Goal: Task Accomplishment & Management: Manage account settings

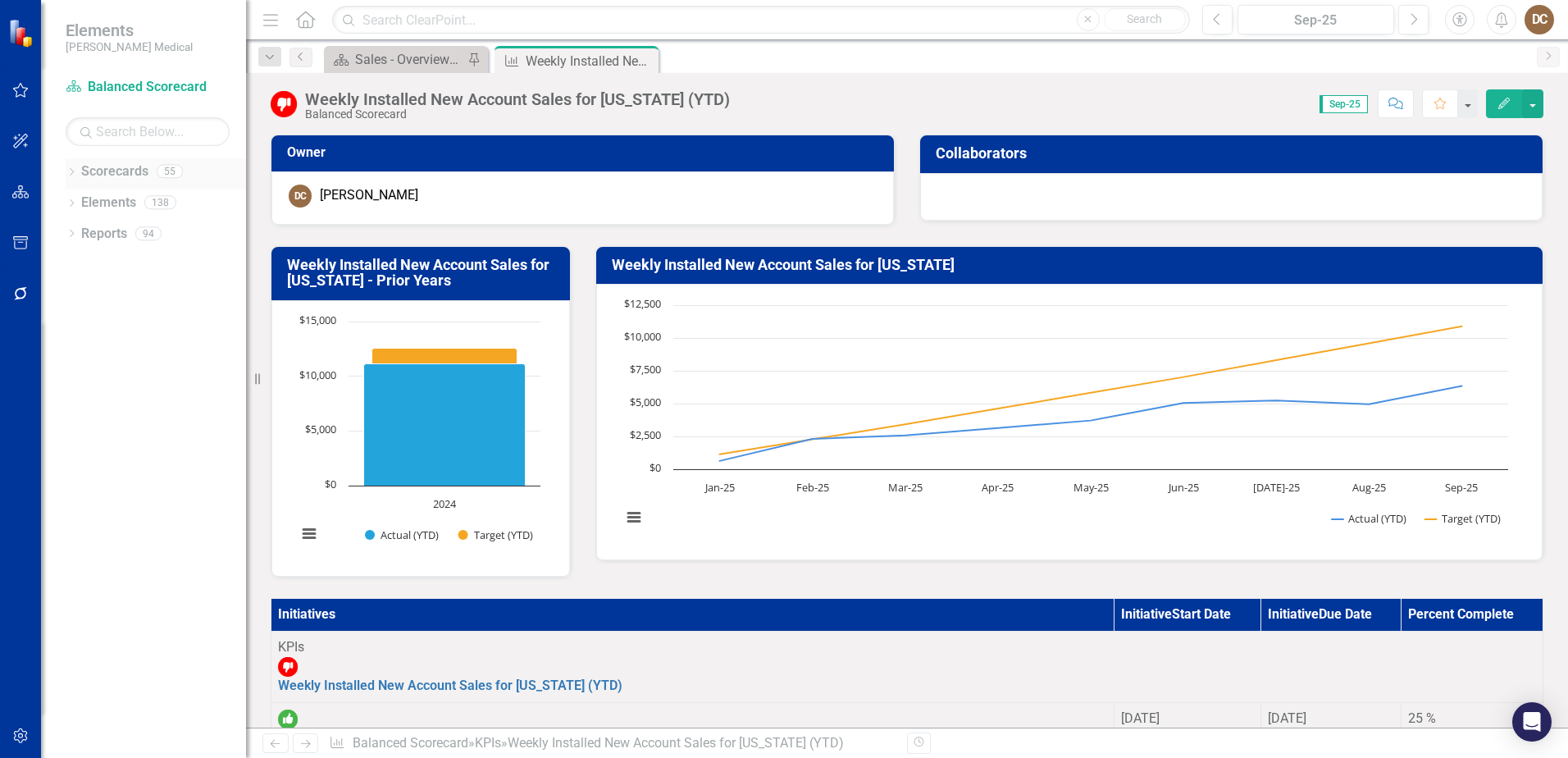
click at [71, 169] on icon at bounding box center [72, 172] width 4 height 8
click at [61, 421] on icon "Dropdown" at bounding box center [55, 419] width 12 height 9
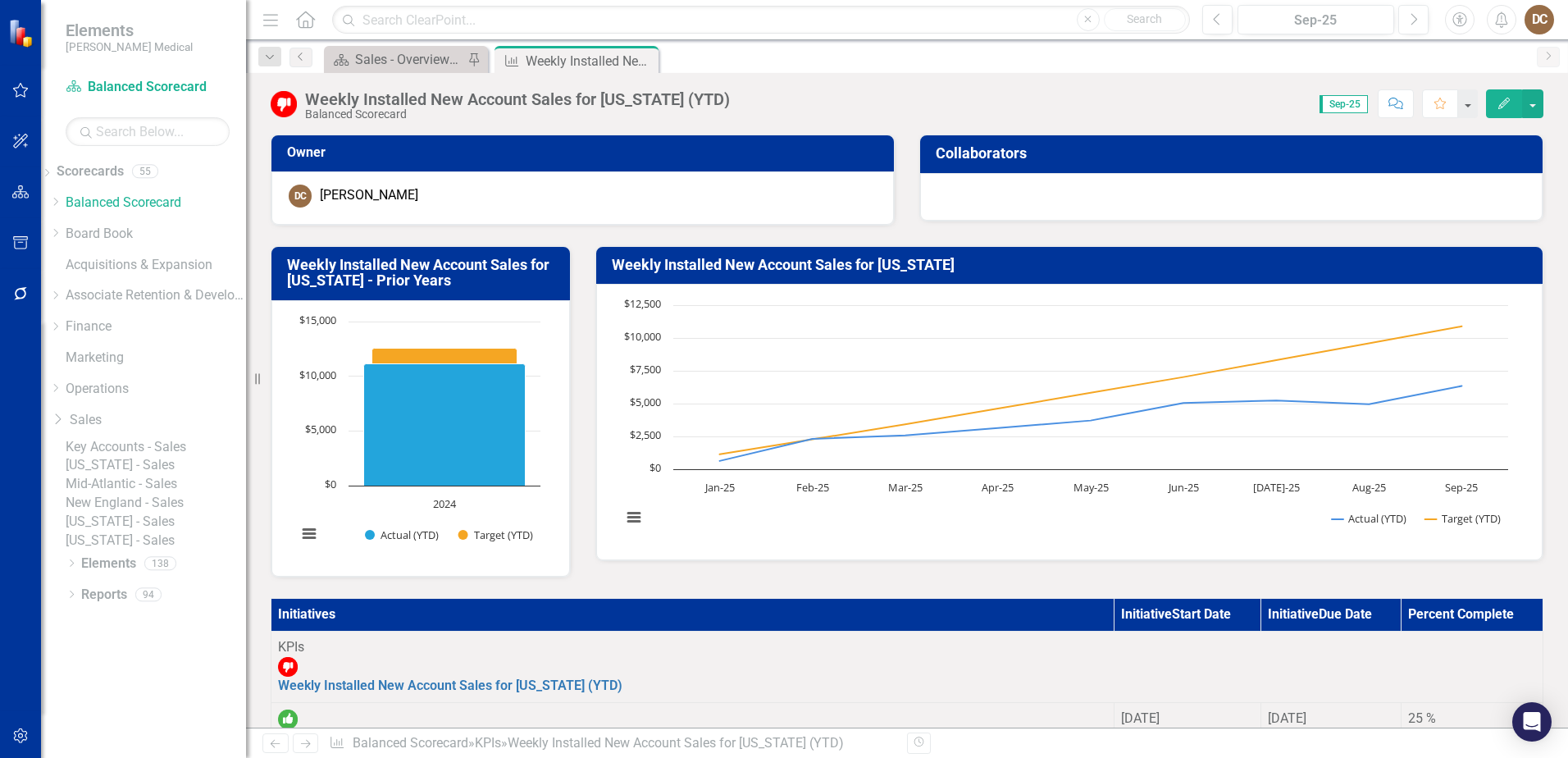
click at [131, 476] on link "[US_STATE] - Sales" at bounding box center [156, 465] width 181 height 19
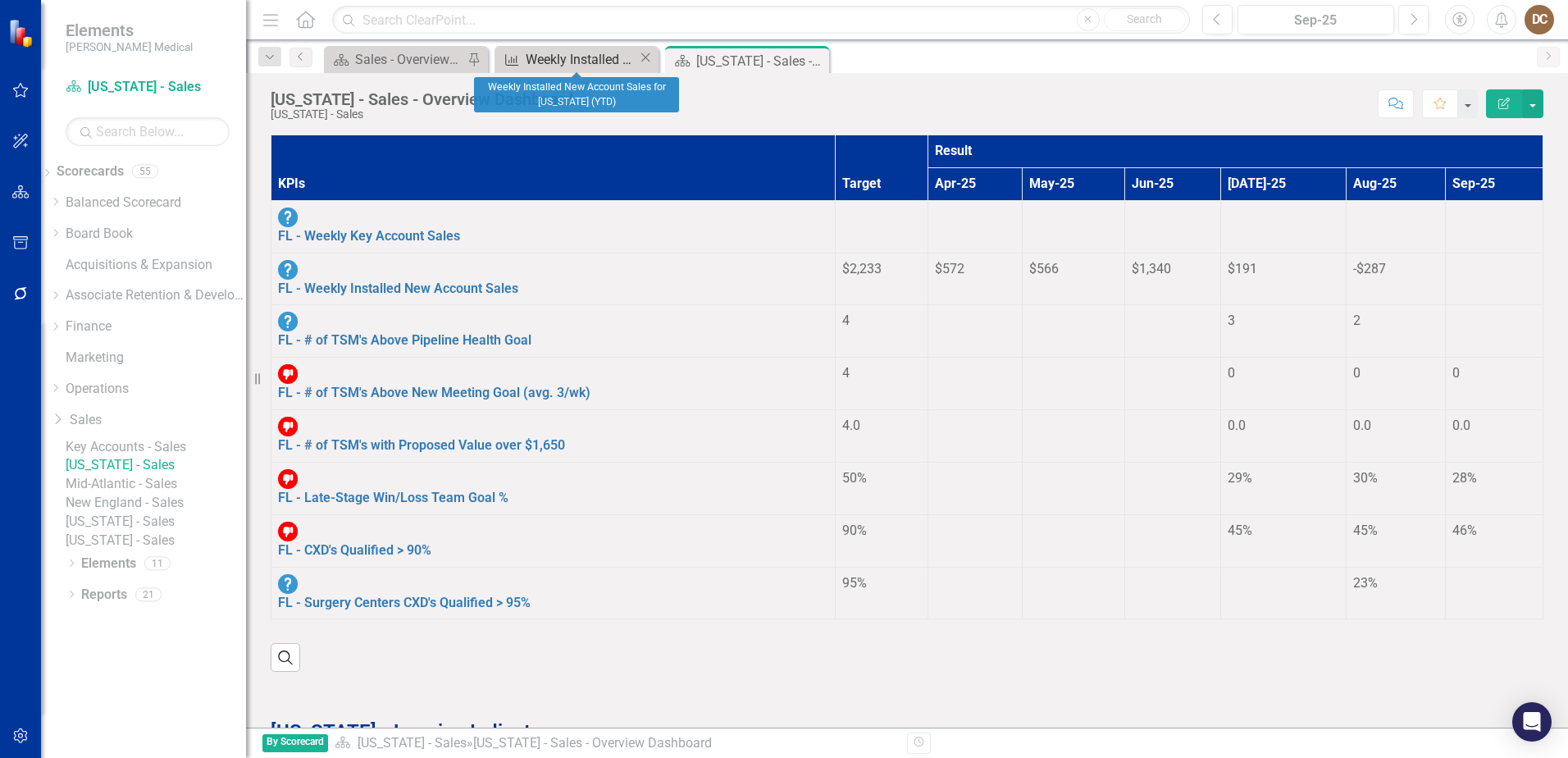
click at [552, 60] on div "Weekly Installed New Account Sales for [US_STATE] (YTD)" at bounding box center [582, 59] width 112 height 21
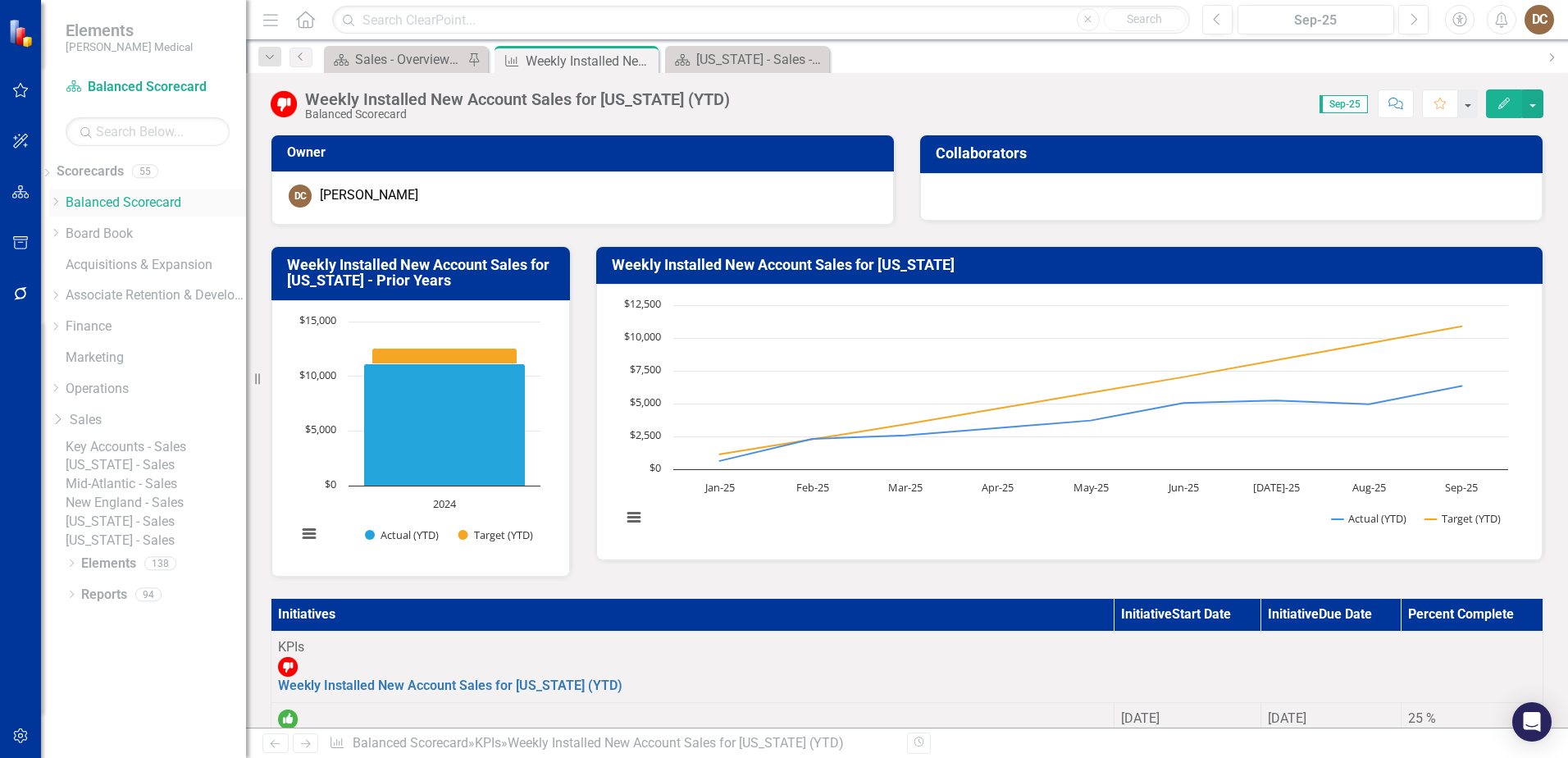
click at [61, 201] on icon "Dropdown" at bounding box center [55, 202] width 12 height 9
click at [130, 195] on link "Balanced Scorecard" at bounding box center [157, 203] width 176 height 19
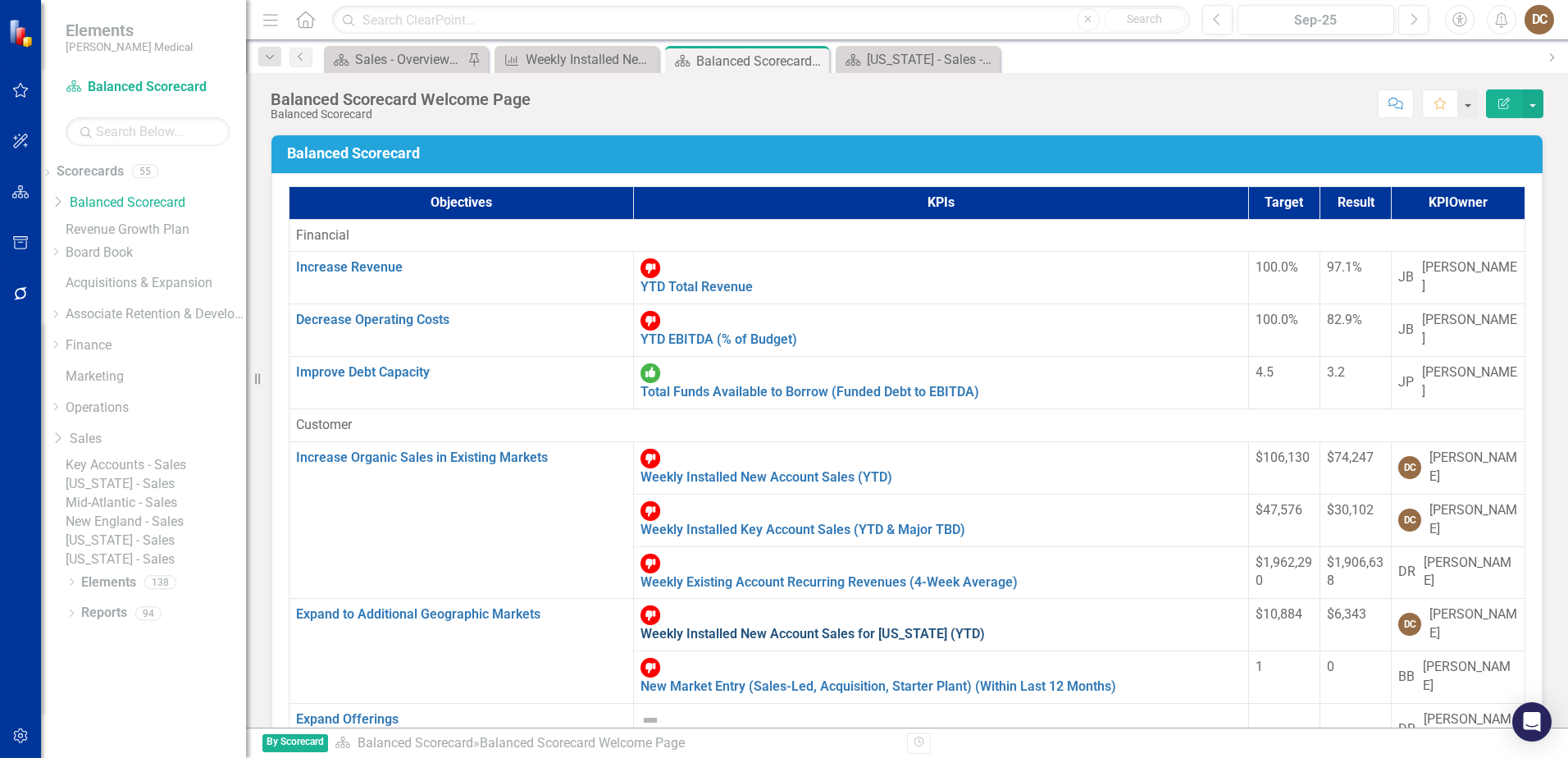
click at [641, 626] on link "Weekly Installed New Account Sales for [US_STATE] (YTD)" at bounding box center [813, 634] width 344 height 16
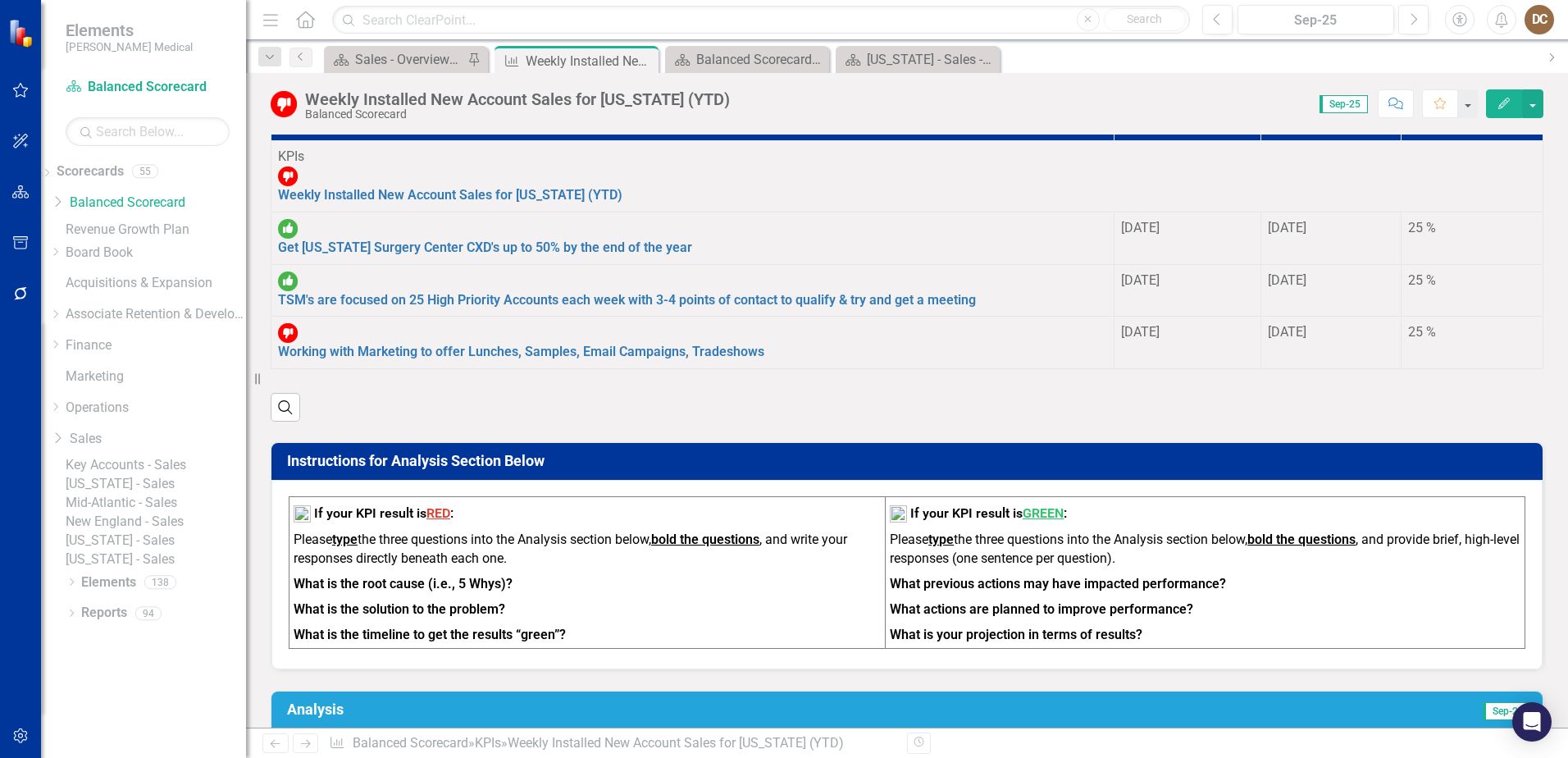
scroll to position [246, 0]
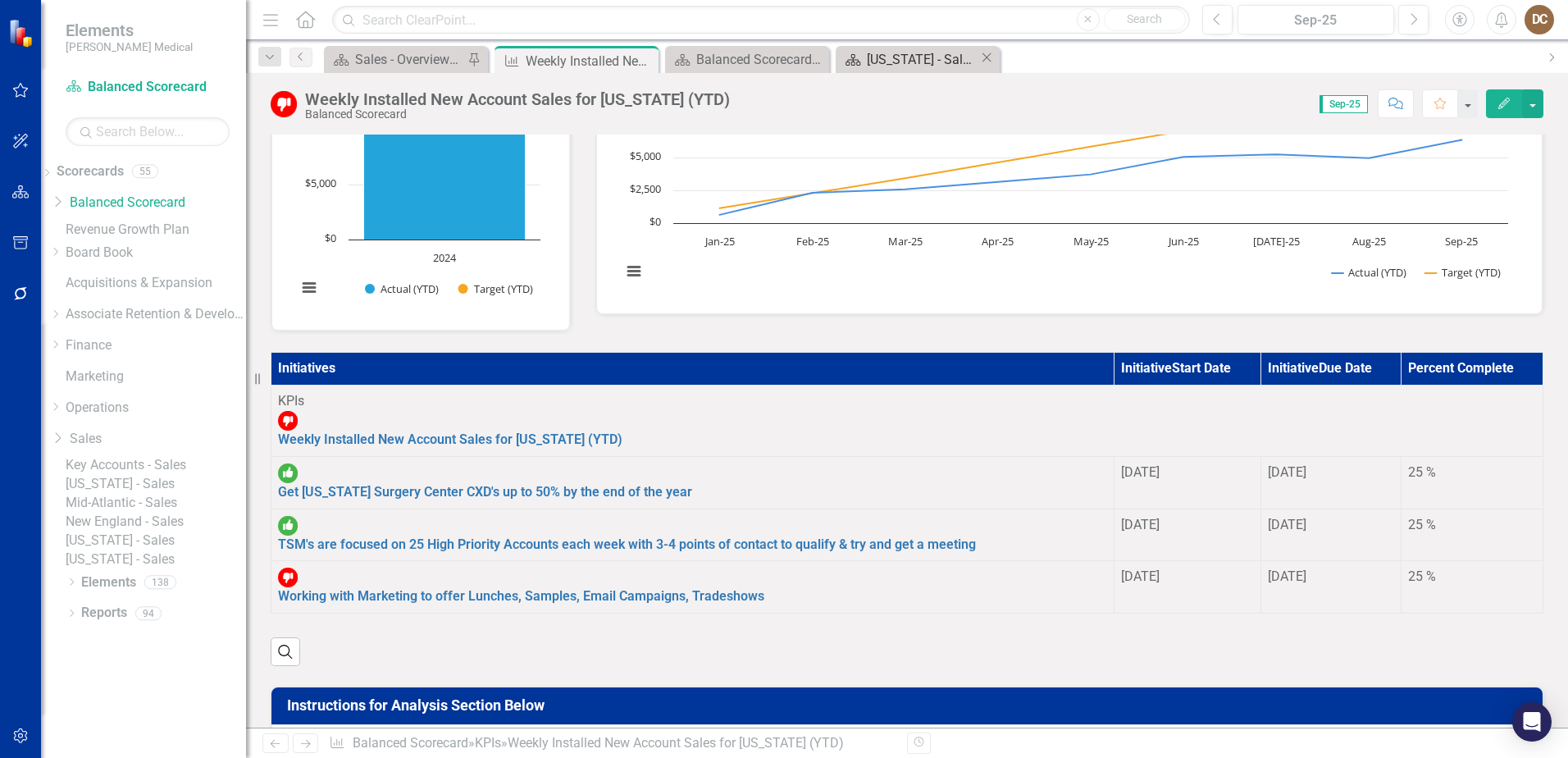
click at [895, 50] on div "[US_STATE] - Sales - Overview Dashboard" at bounding box center [922, 59] width 112 height 21
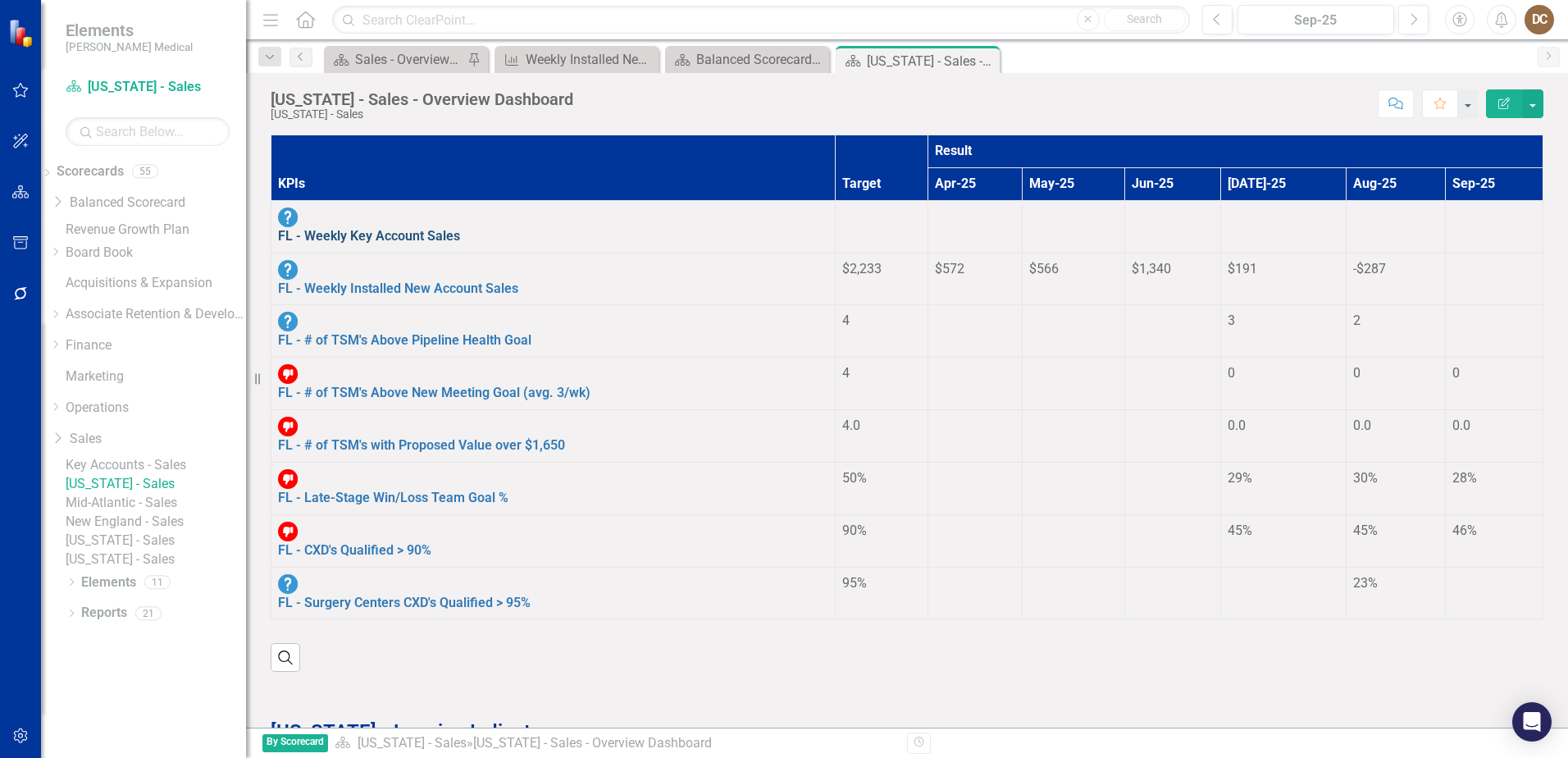
click at [405, 228] on link "FL - Weekly Key Account Sales" at bounding box center [368, 235] width 182 height 16
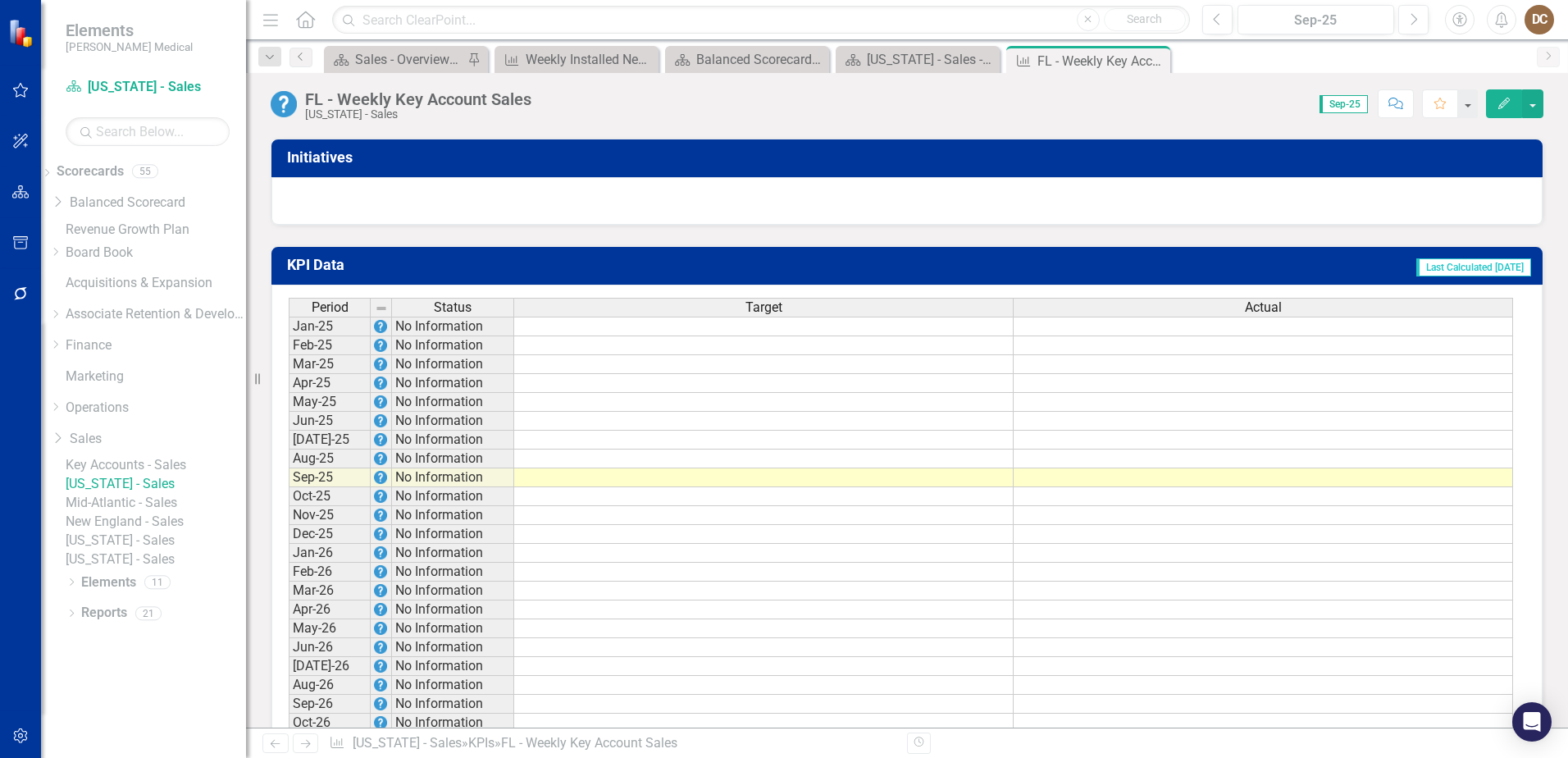
scroll to position [1115, 0]
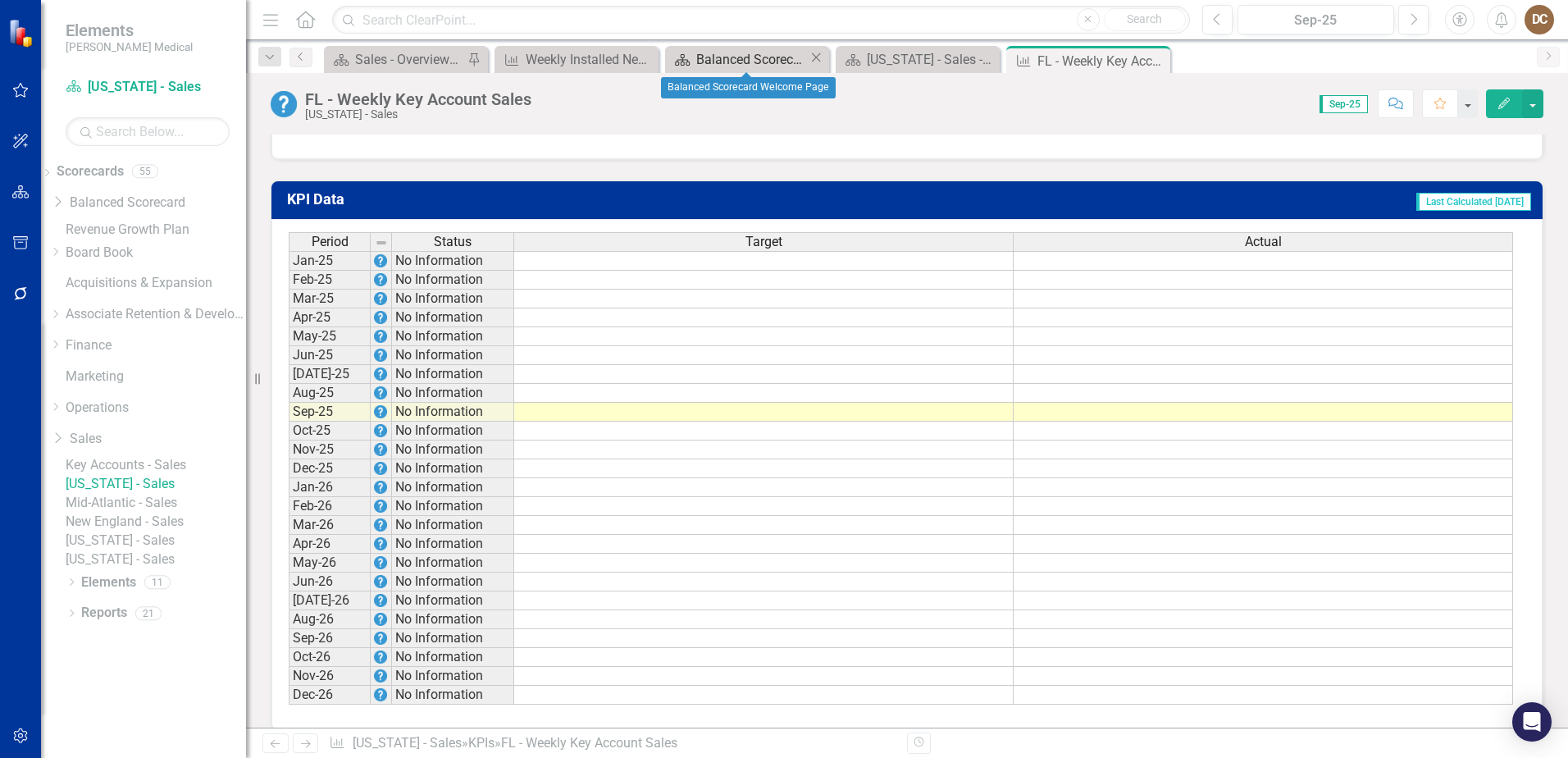
click at [708, 58] on div "Balanced Scorecard Welcome Page" at bounding box center [752, 59] width 112 height 21
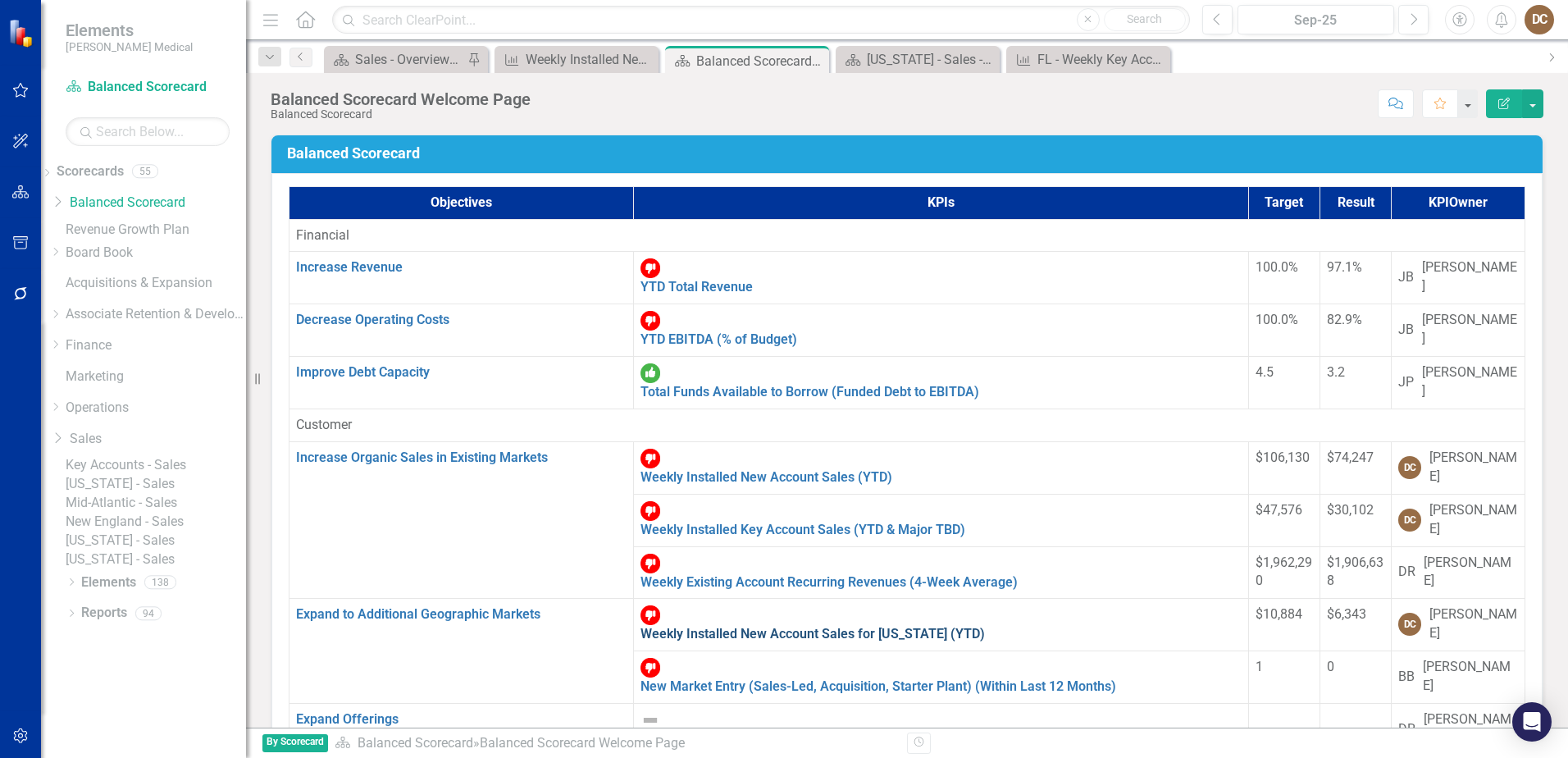
click at [641, 626] on link "Weekly Installed New Account Sales for [US_STATE] (YTD)" at bounding box center [813, 634] width 344 height 16
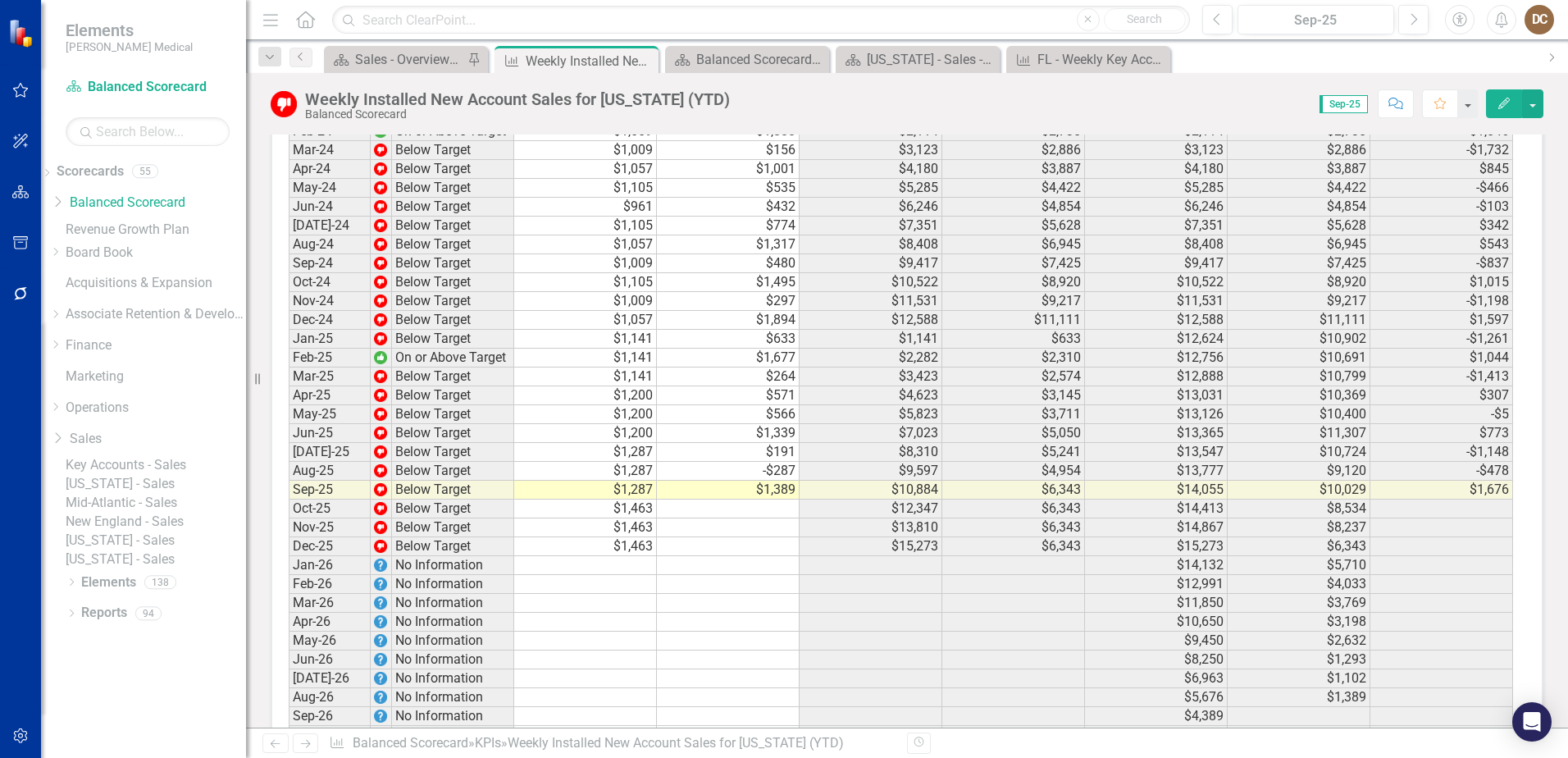
scroll to position [2153, 0]
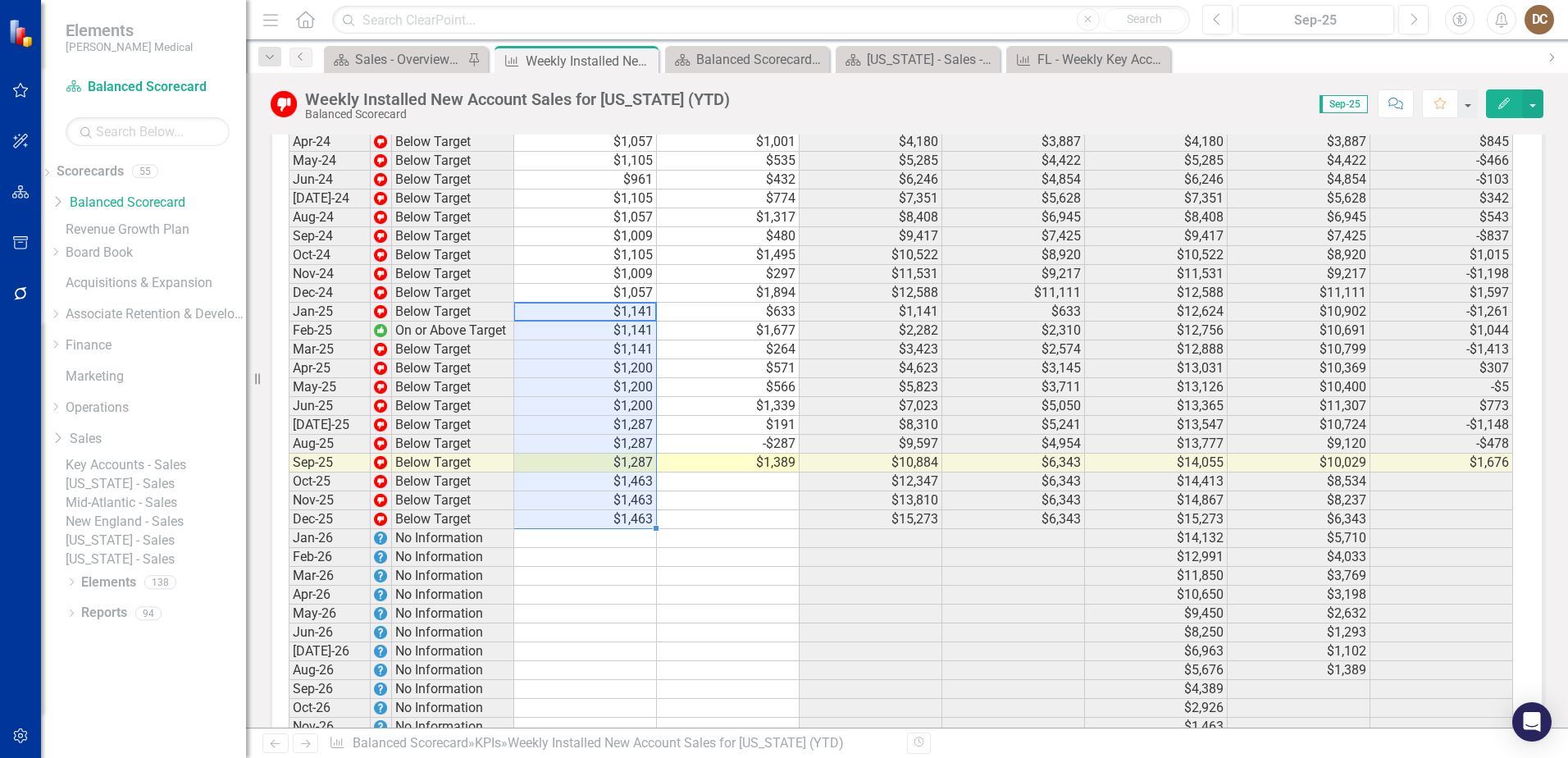
drag, startPoint x: 627, startPoint y: 243, endPoint x: 636, endPoint y: 448, distance: 205.2
click at [636, 448] on tbody "Jun-22 No Information Jul-22 No Information Aug-22 No Information Sep-22 No Inf…" at bounding box center [901, 235] width 1224 height 1039
click at [1075, 57] on div "FL - Weekly Key Account Sales" at bounding box center [1093, 59] width 112 height 21
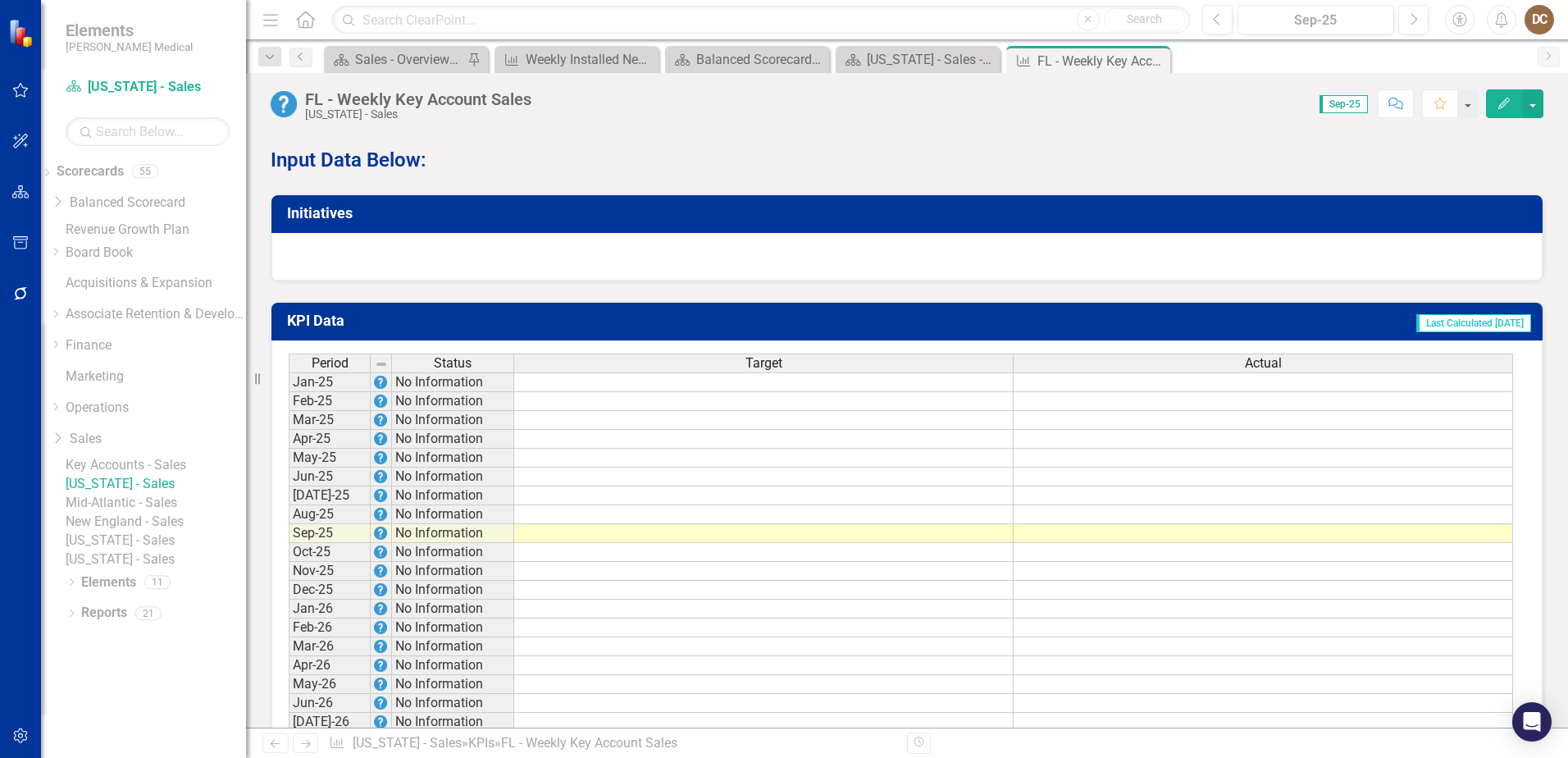
scroll to position [1115, 0]
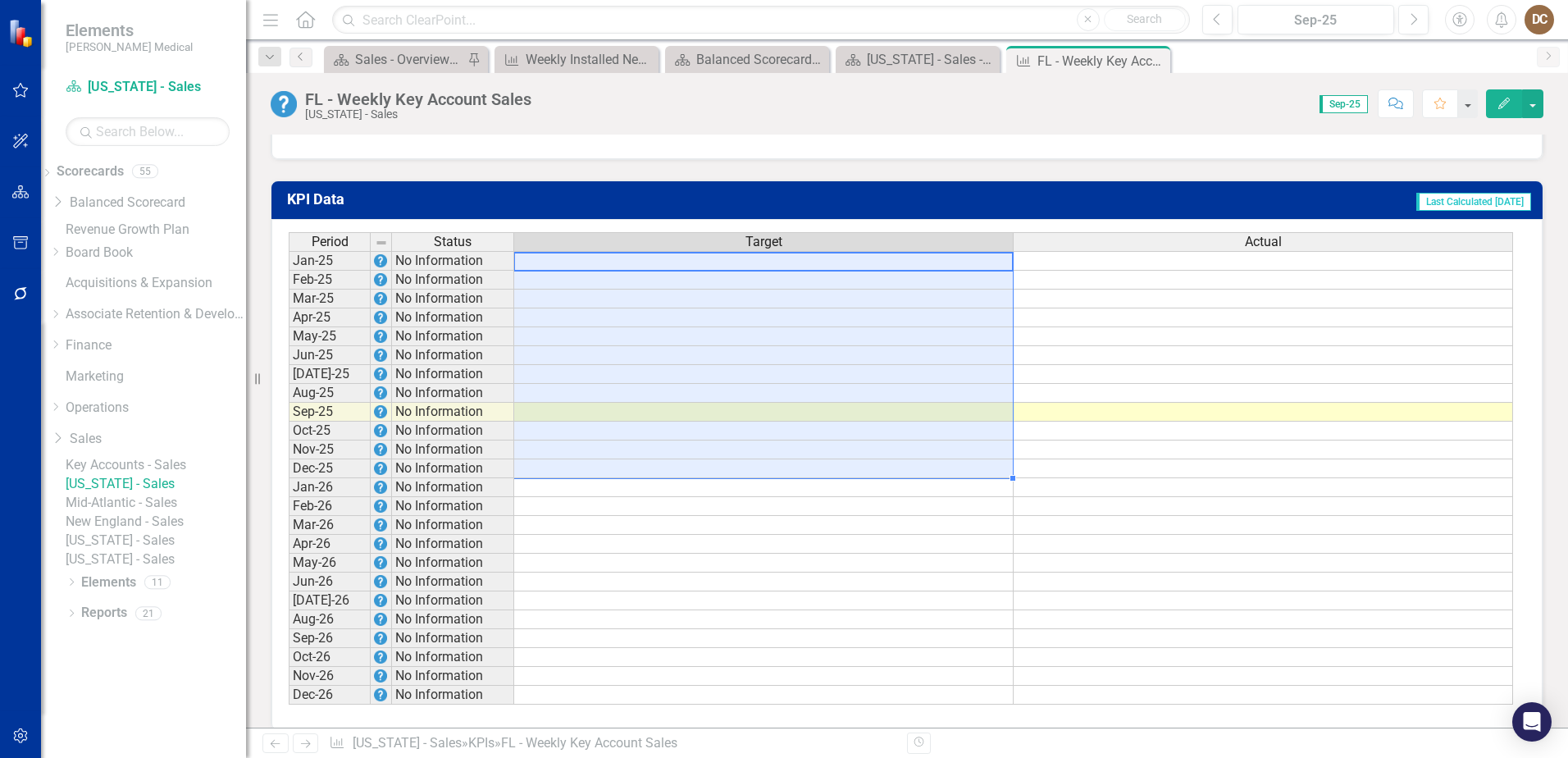
drag, startPoint x: 826, startPoint y: 243, endPoint x: 813, endPoint y: 449, distance: 206.4
click at [813, 453] on tbody "Jan-25 No Information Feb-25 No Information Mar-25 No Information Apr-25 No Inf…" at bounding box center [901, 478] width 1224 height 454
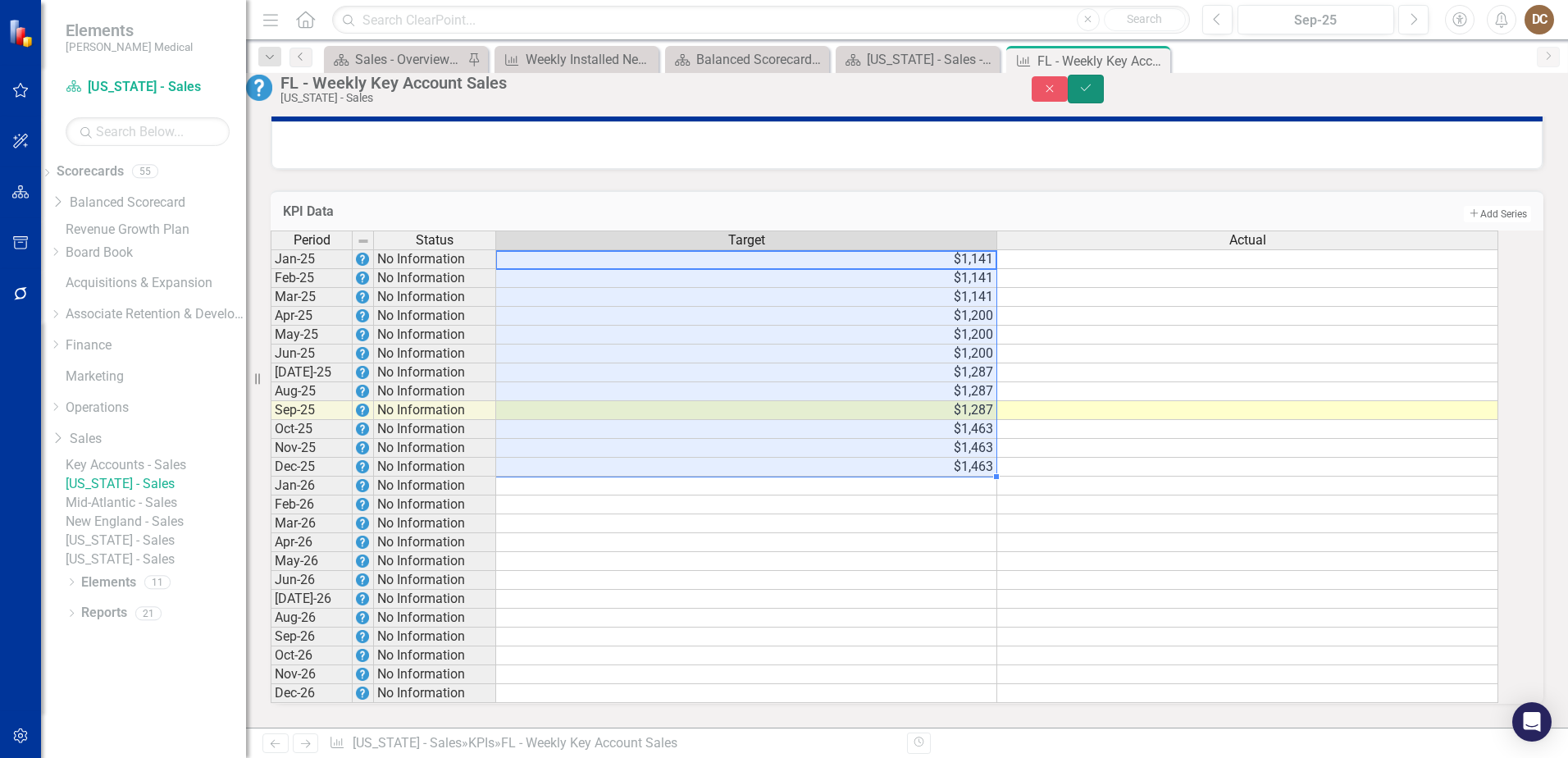
click at [1104, 99] on button "Save" at bounding box center [1086, 89] width 36 height 28
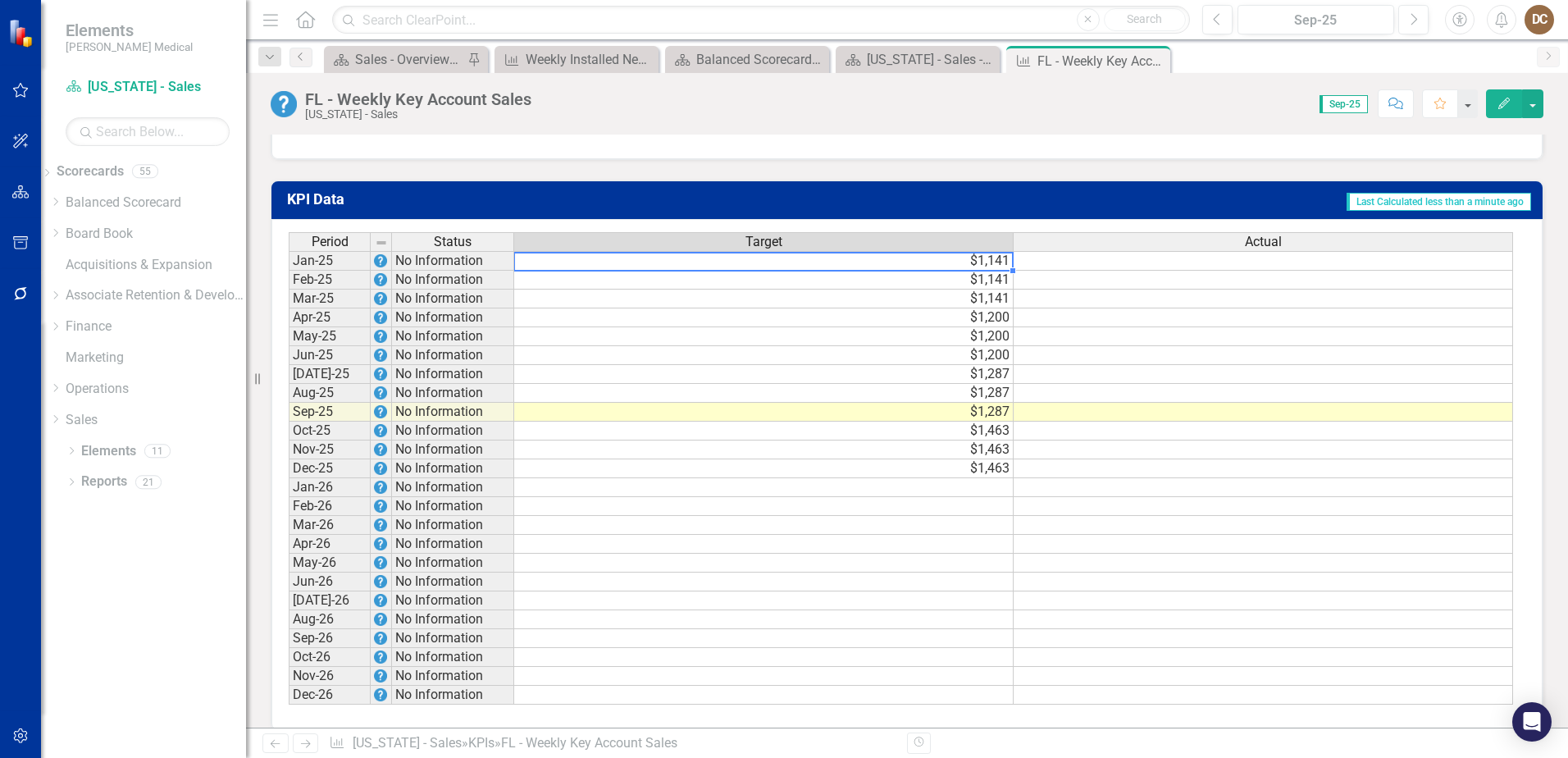
click at [975, 251] on td "$1,141" at bounding box center [763, 261] width 500 height 20
click at [988, 251] on td "$1,141" at bounding box center [763, 261] width 500 height 20
click at [987, 251] on td "$1,141" at bounding box center [763, 261] width 500 height 20
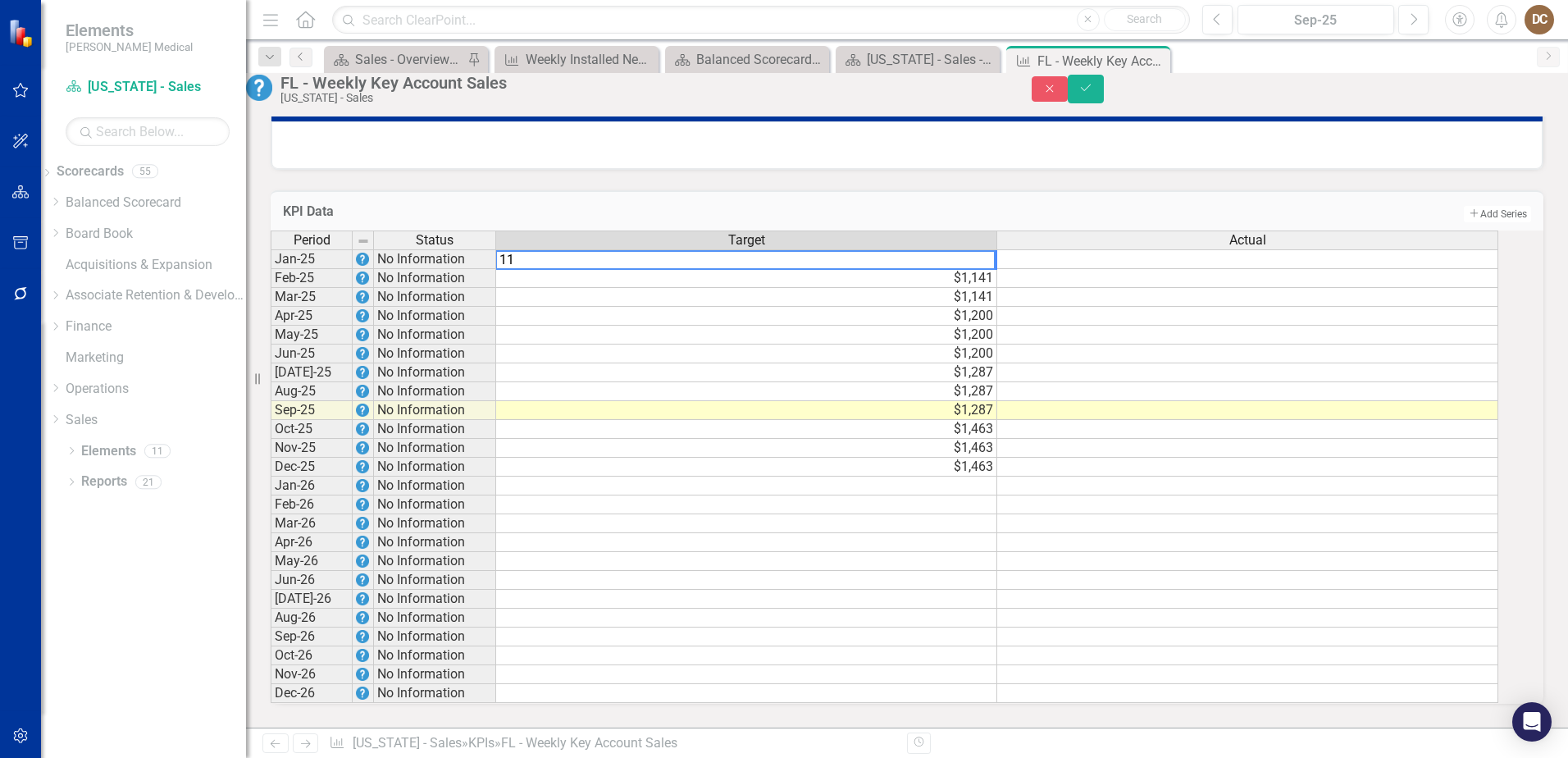
type textarea "1"
type textarea "2233"
click at [1127, 202] on td "Add Add Series" at bounding box center [1175, 213] width 712 height 22
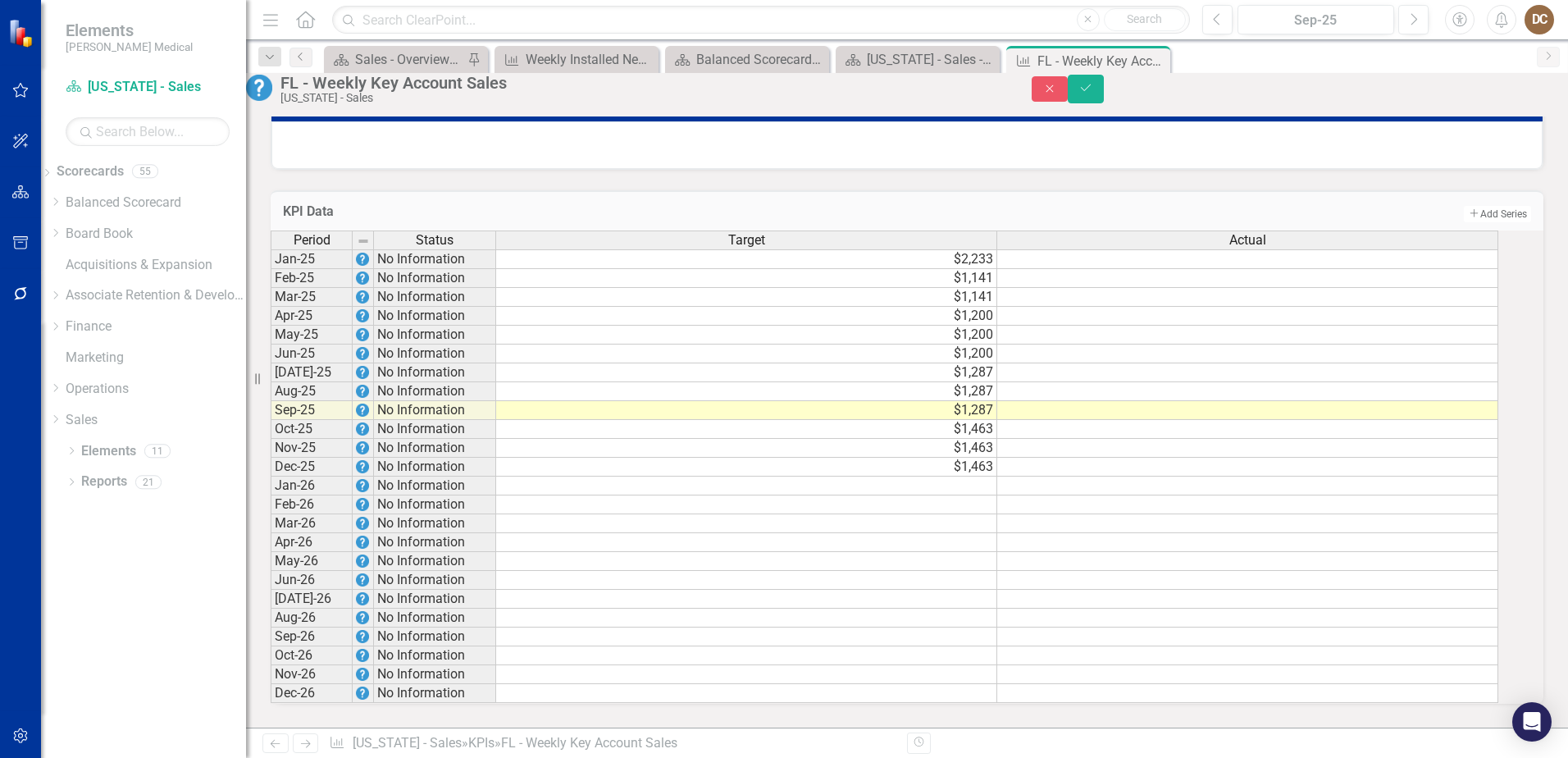
click at [994, 250] on td "$2,233" at bounding box center [746, 259] width 501 height 20
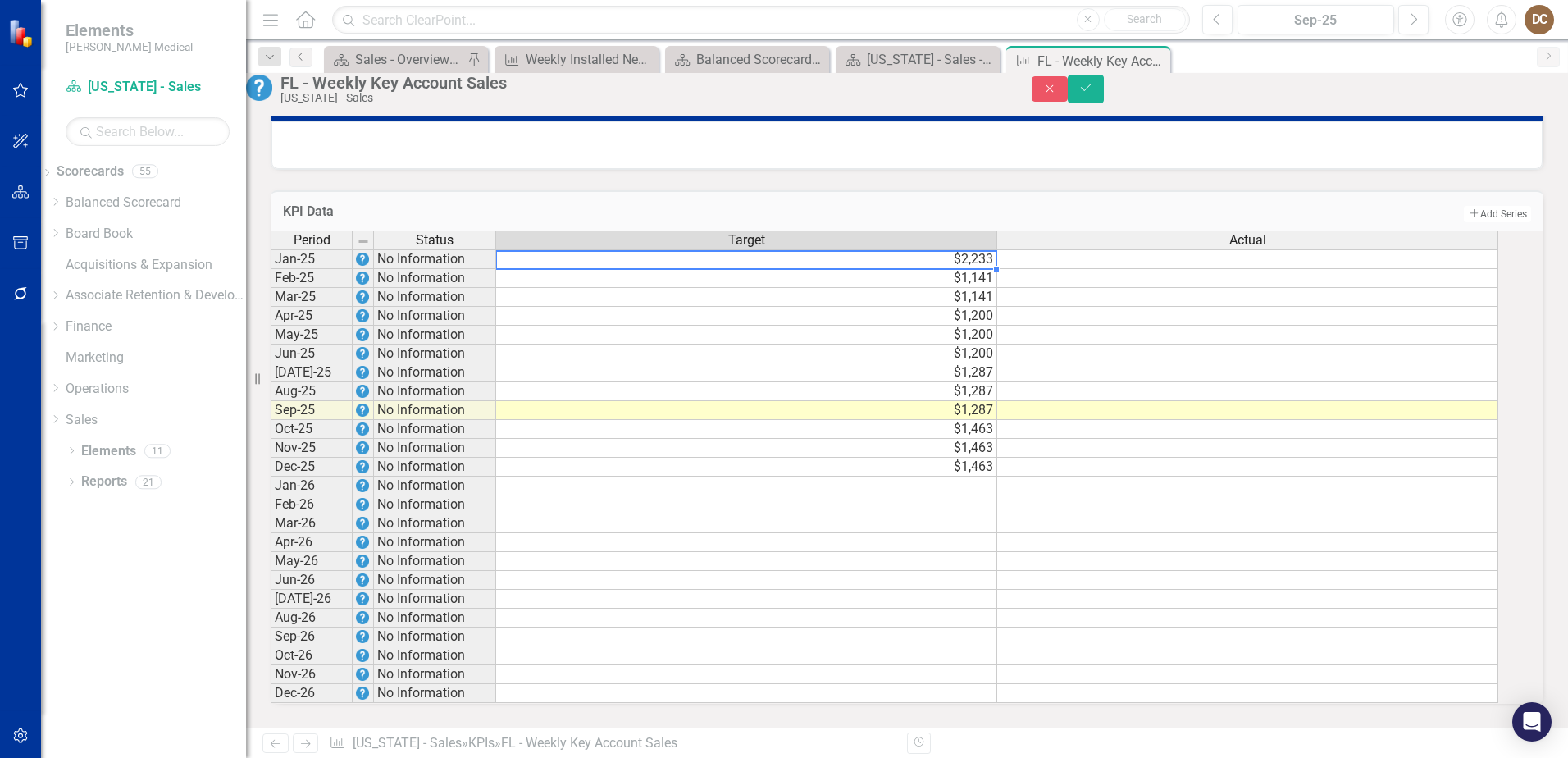
click at [994, 250] on td "$2,233" at bounding box center [746, 259] width 501 height 20
click at [1010, 190] on div "KPI Data Add Add Series" at bounding box center [907, 210] width 1272 height 40
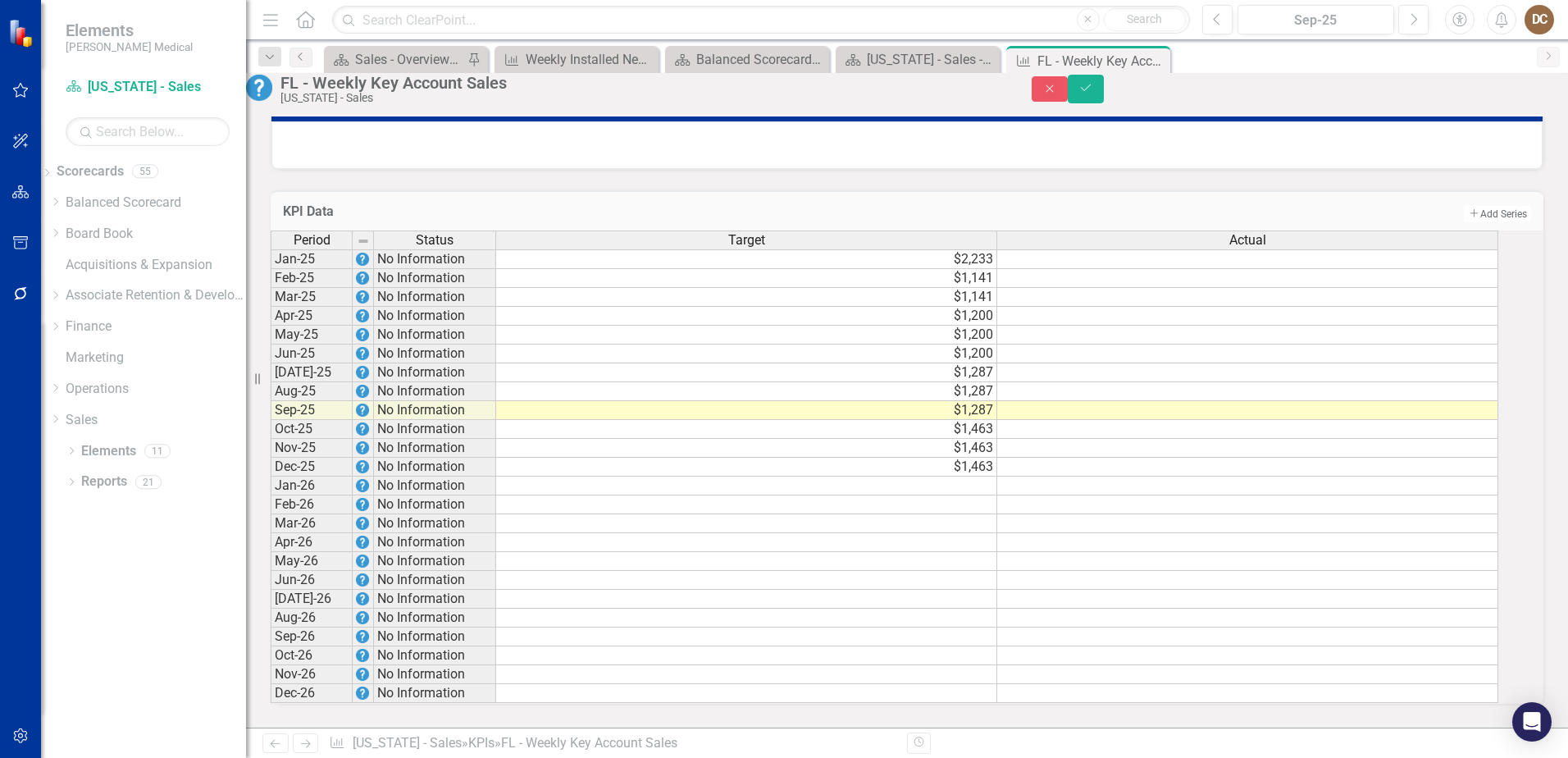
click at [998, 250] on td "$2,233" at bounding box center [746, 259] width 501 height 20
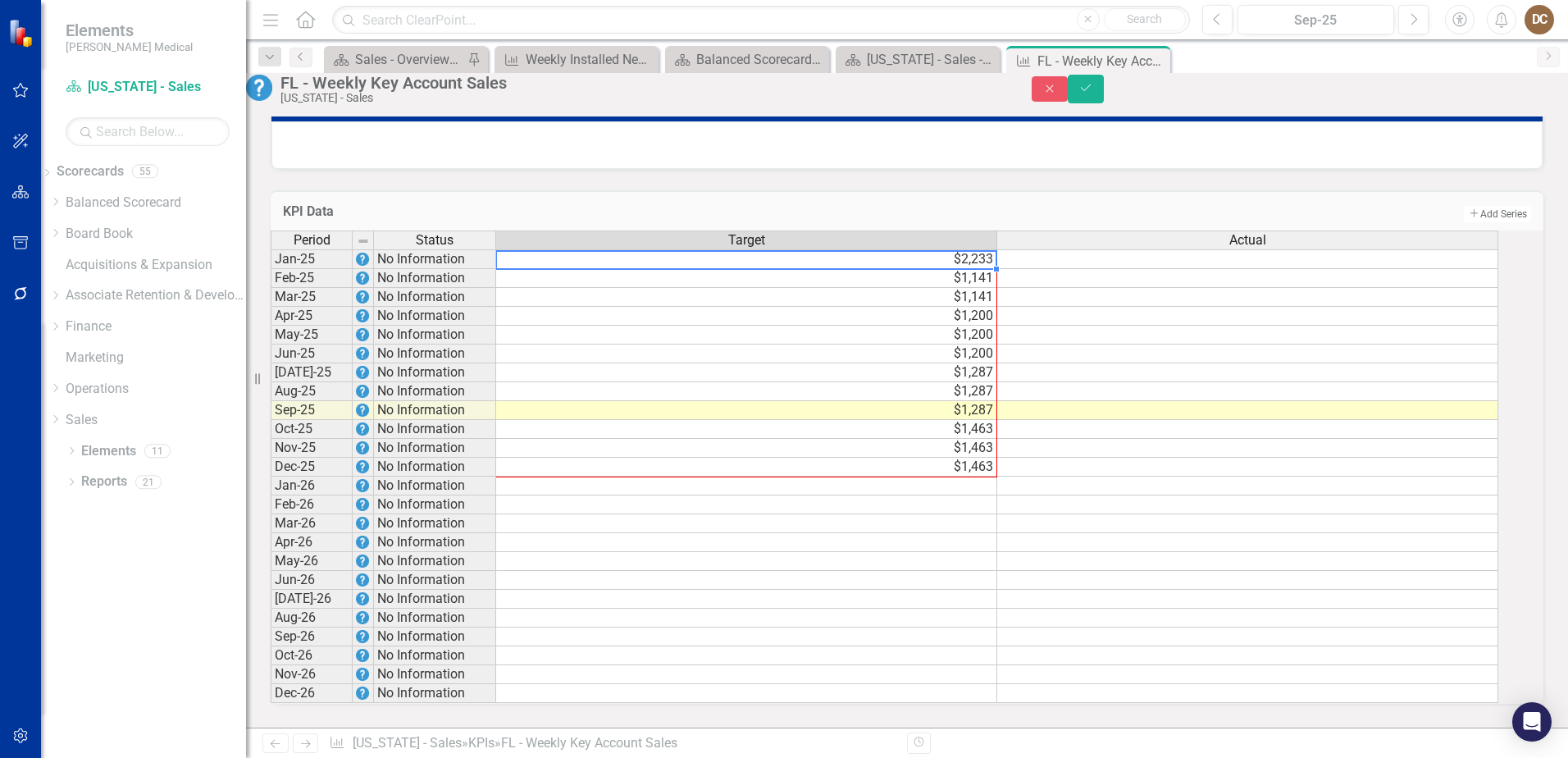
drag, startPoint x: 1013, startPoint y: 253, endPoint x: 995, endPoint y: 451, distance: 198.8
click at [271, 451] on div "Period Status Target Actual Jan-25 No Information $2,233 Feb-25 No Information …" at bounding box center [271, 467] width 0 height 473
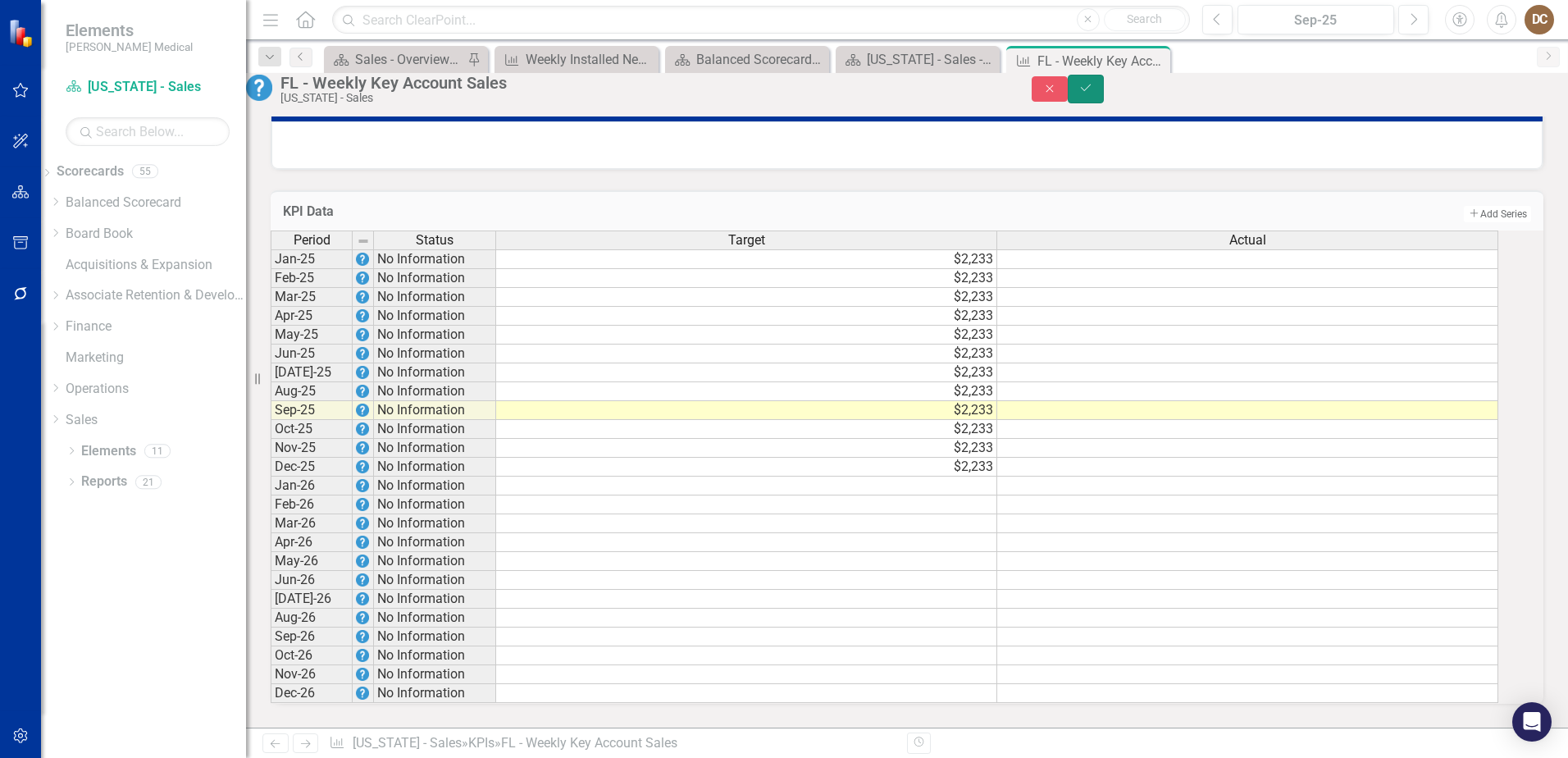
click at [1094, 93] on icon "Save" at bounding box center [1086, 88] width 15 height 11
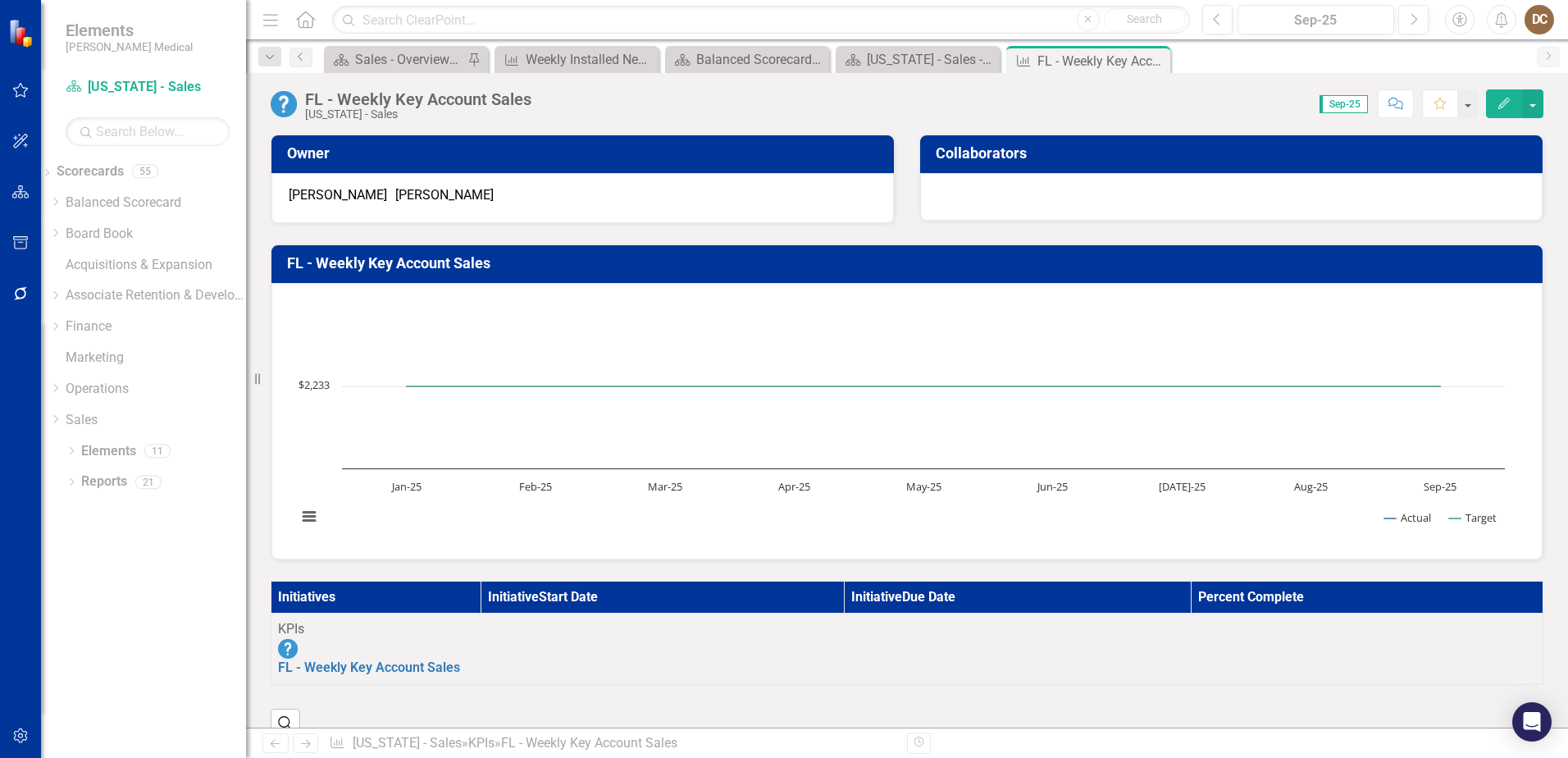
scroll to position [1067, 0]
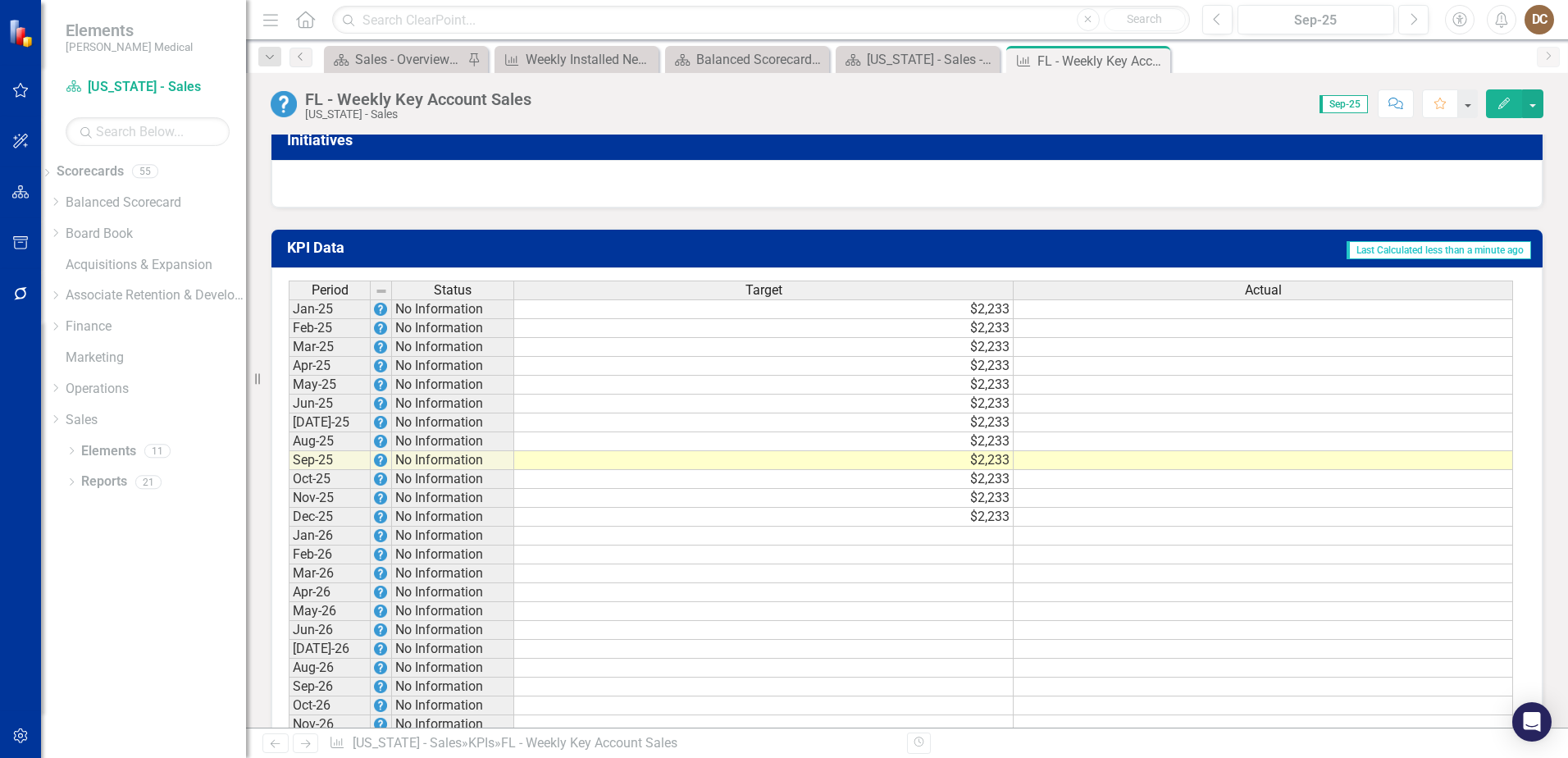
click at [1337, 451] on td at bounding box center [1263, 460] width 500 height 19
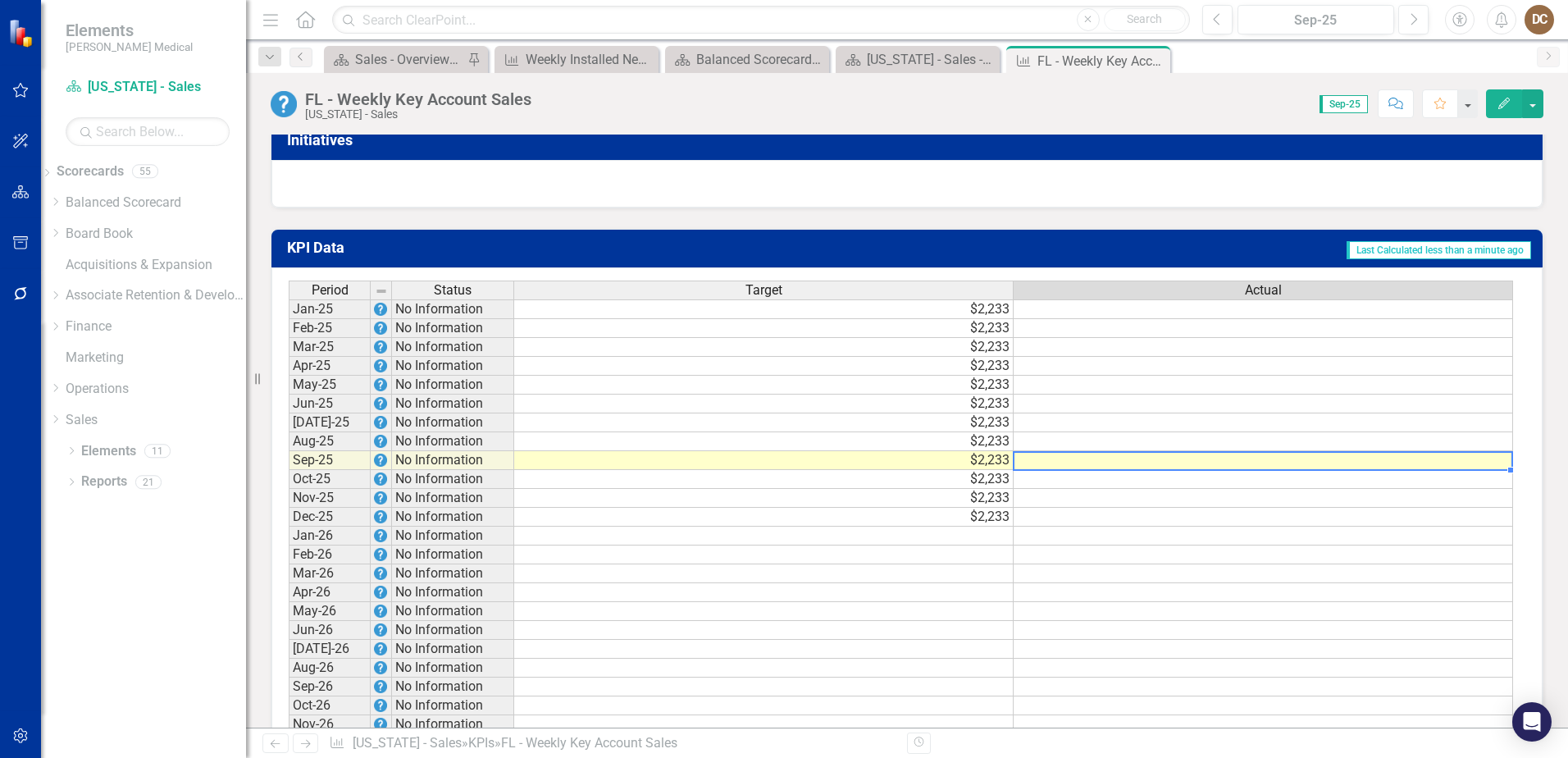
click at [1337, 451] on td at bounding box center [1263, 460] width 500 height 19
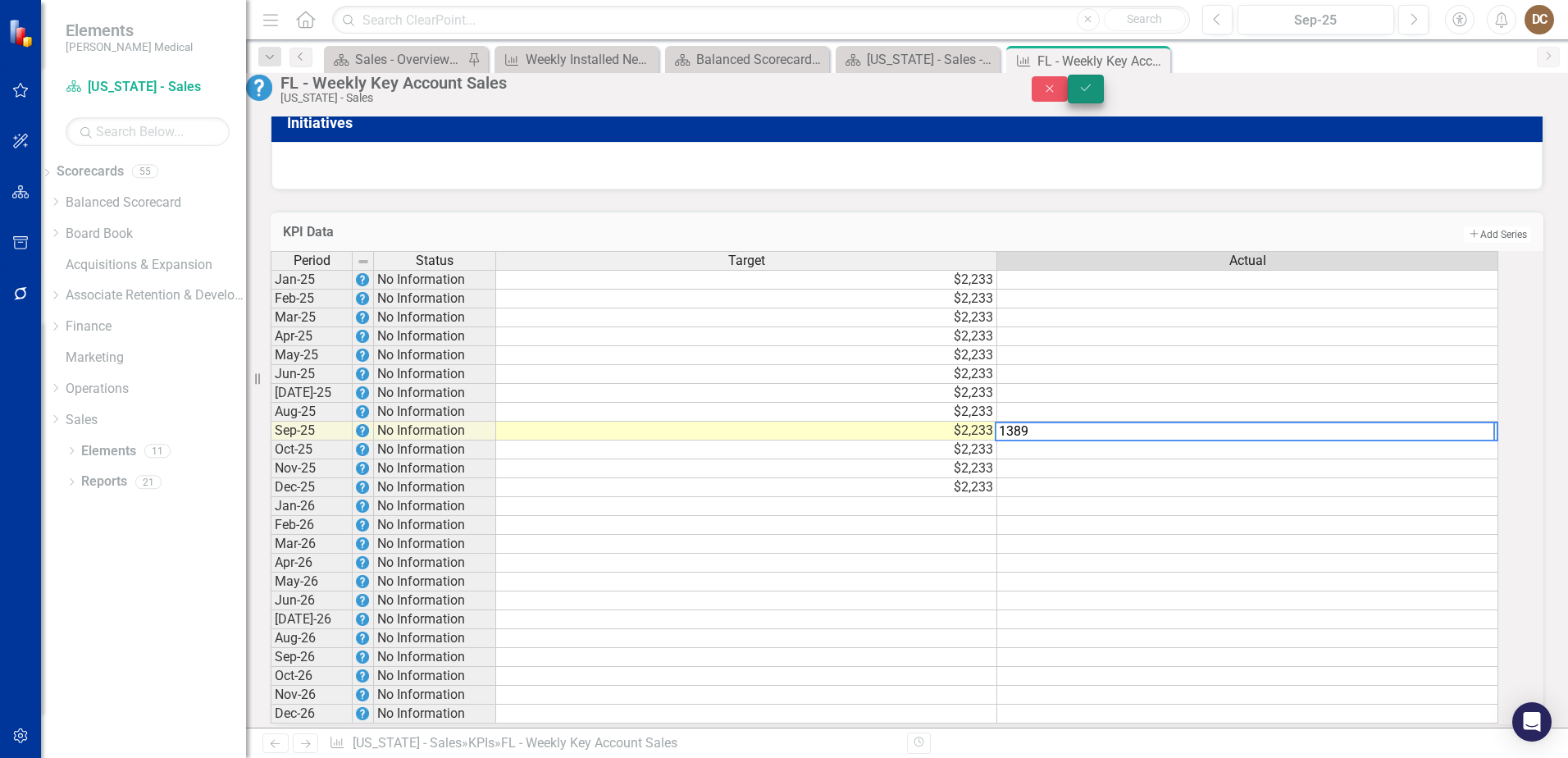
type textarea "1389"
click at [1094, 93] on icon "Save" at bounding box center [1086, 88] width 15 height 11
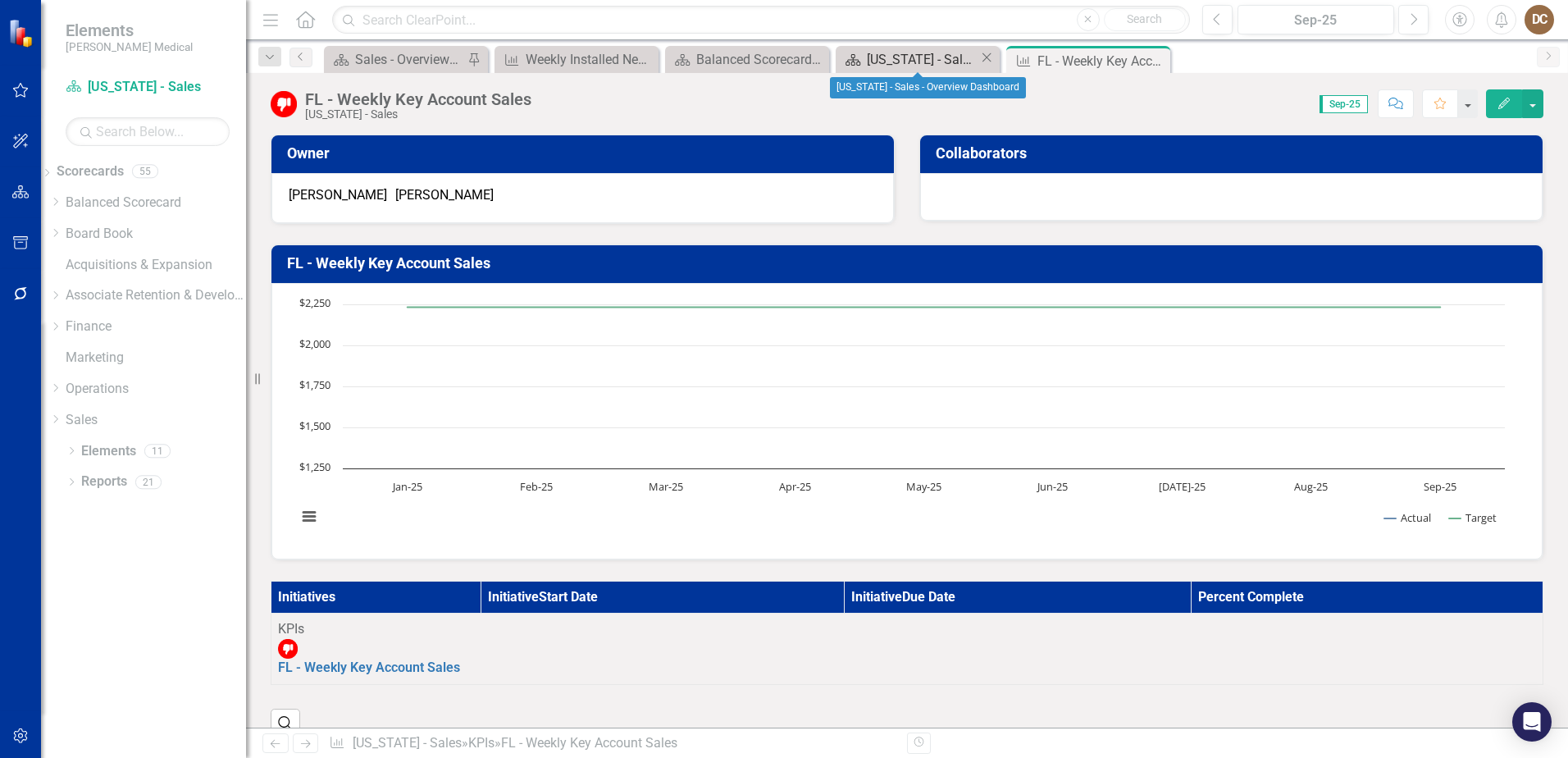
click at [886, 58] on div "[US_STATE] - Sales - Overview Dashboard" at bounding box center [922, 59] width 112 height 21
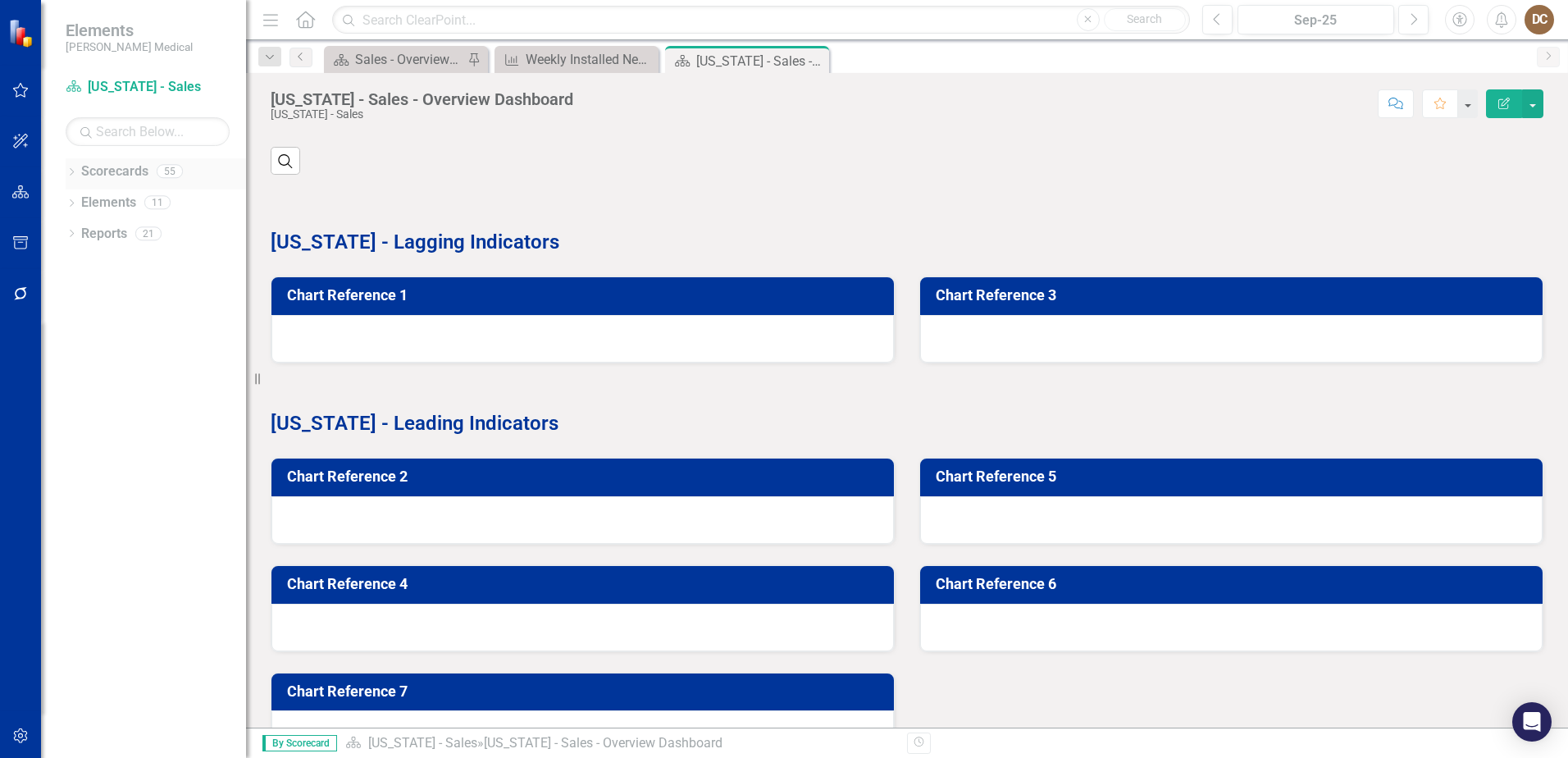
click at [70, 175] on icon "Dropdown" at bounding box center [72, 174] width 11 height 9
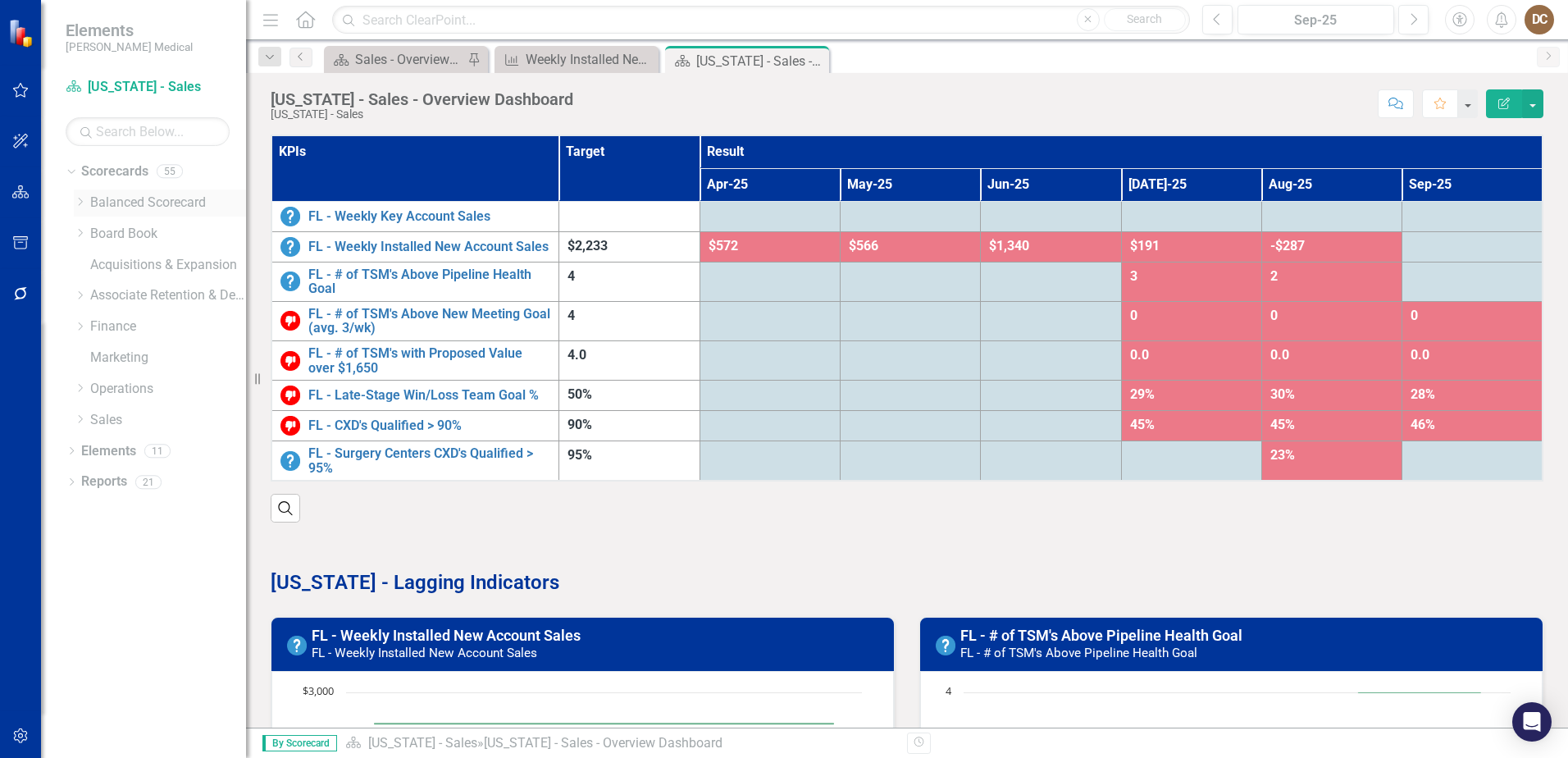
click at [104, 204] on link "Balanced Scorecard" at bounding box center [168, 203] width 156 height 19
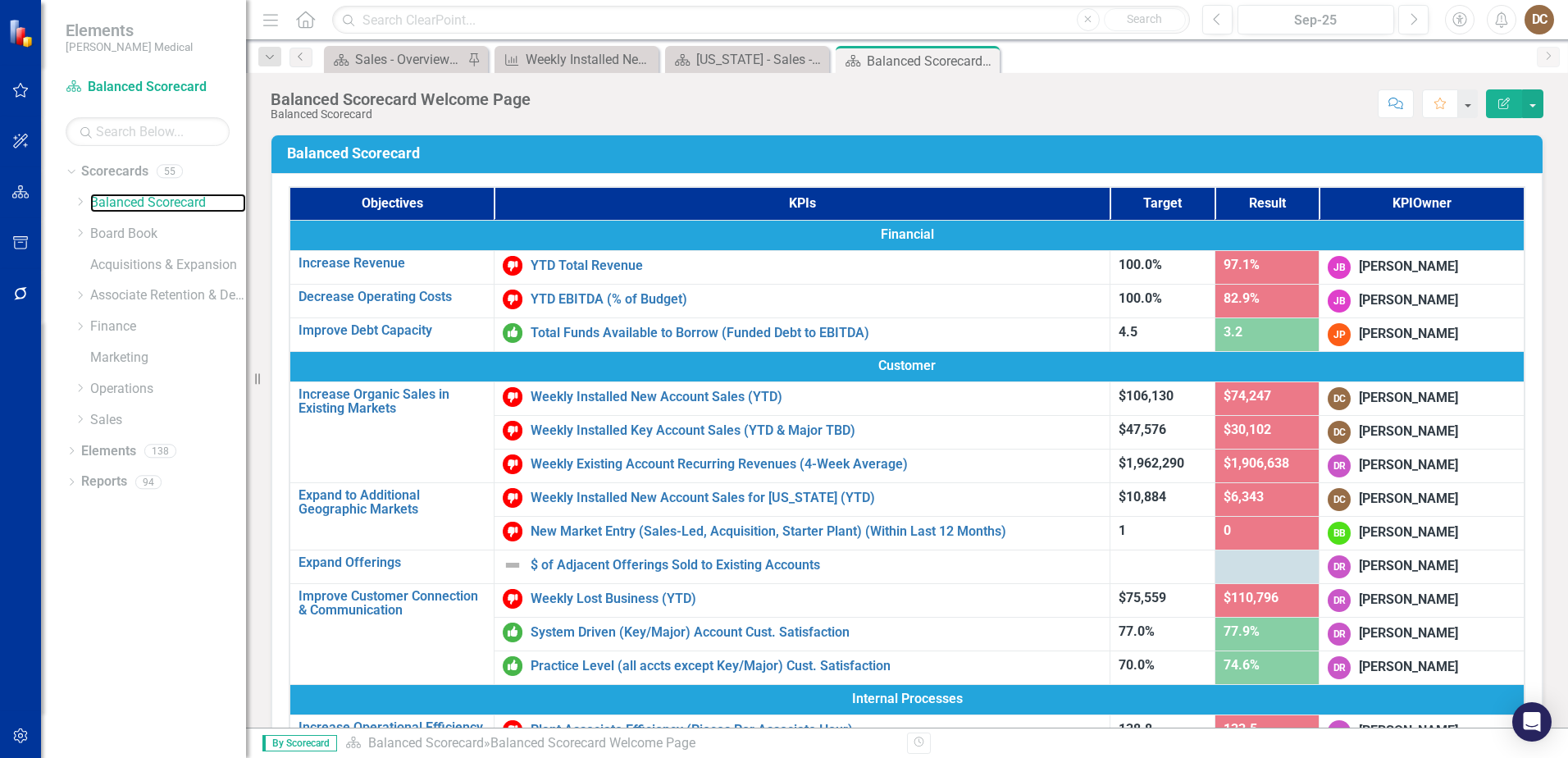
scroll to position [82, 0]
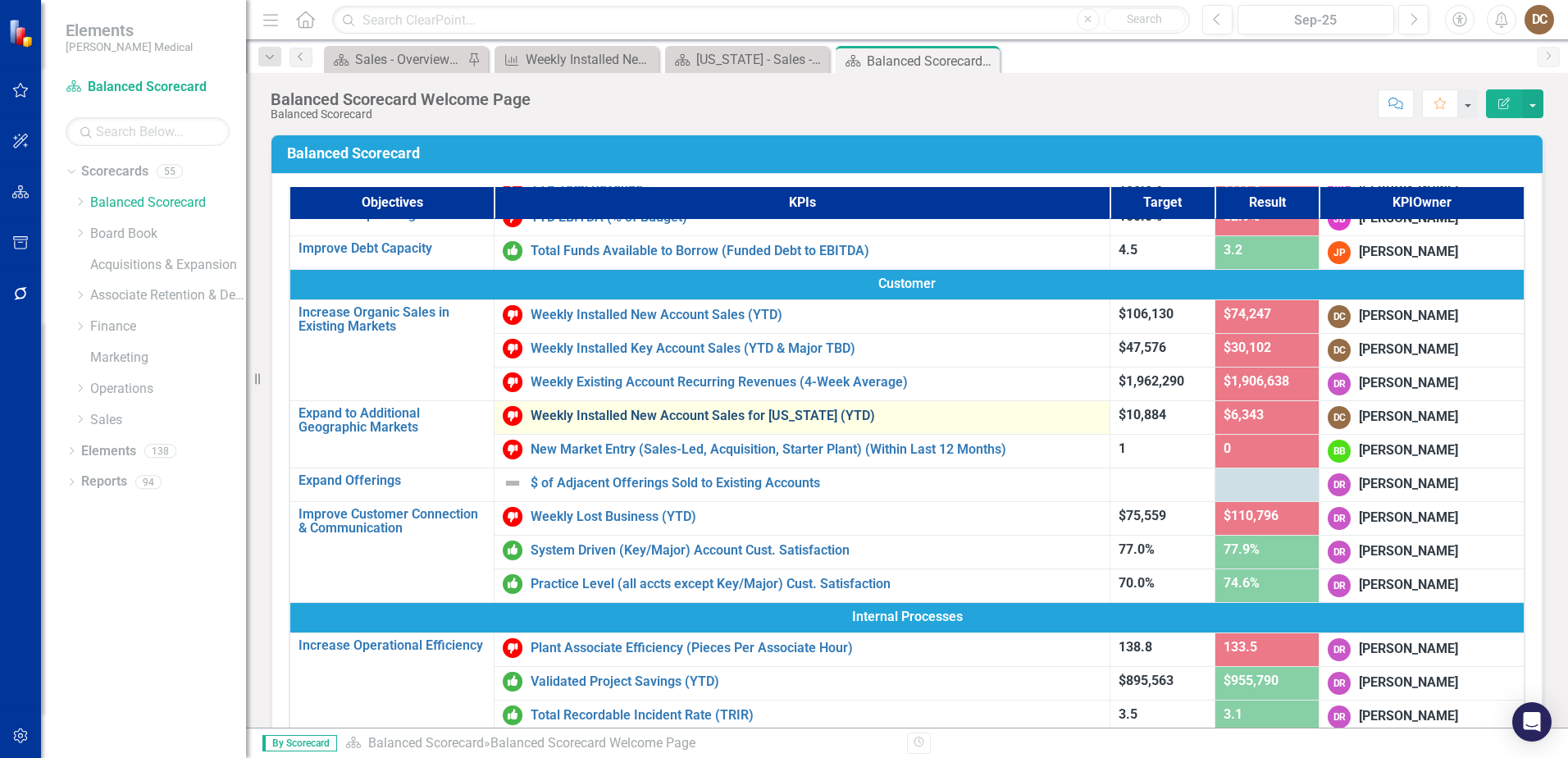
click at [731, 421] on link "Weekly Installed New Account Sales for [US_STATE] (YTD)" at bounding box center [816, 416] width 570 height 15
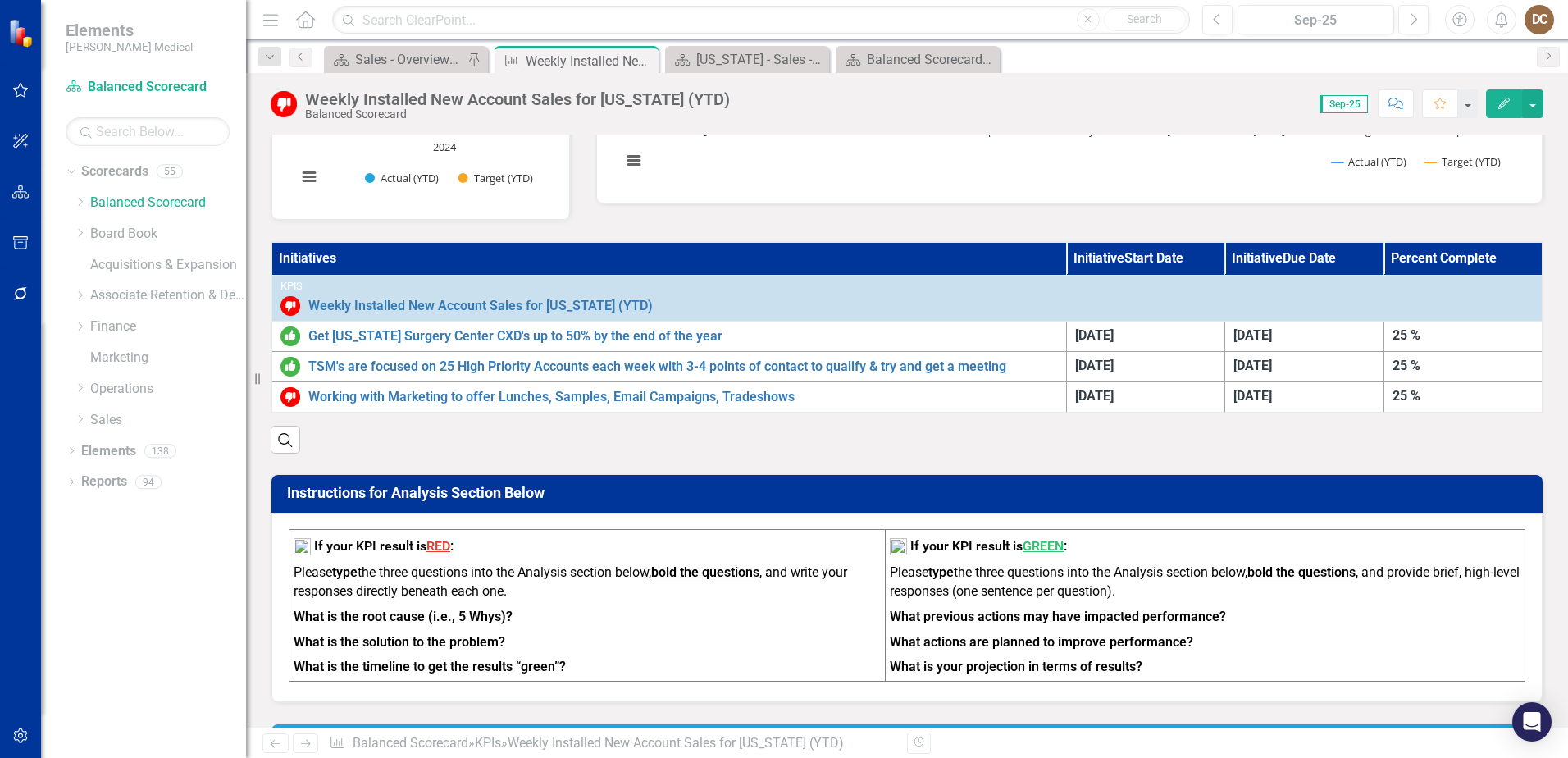
scroll to position [361, 0]
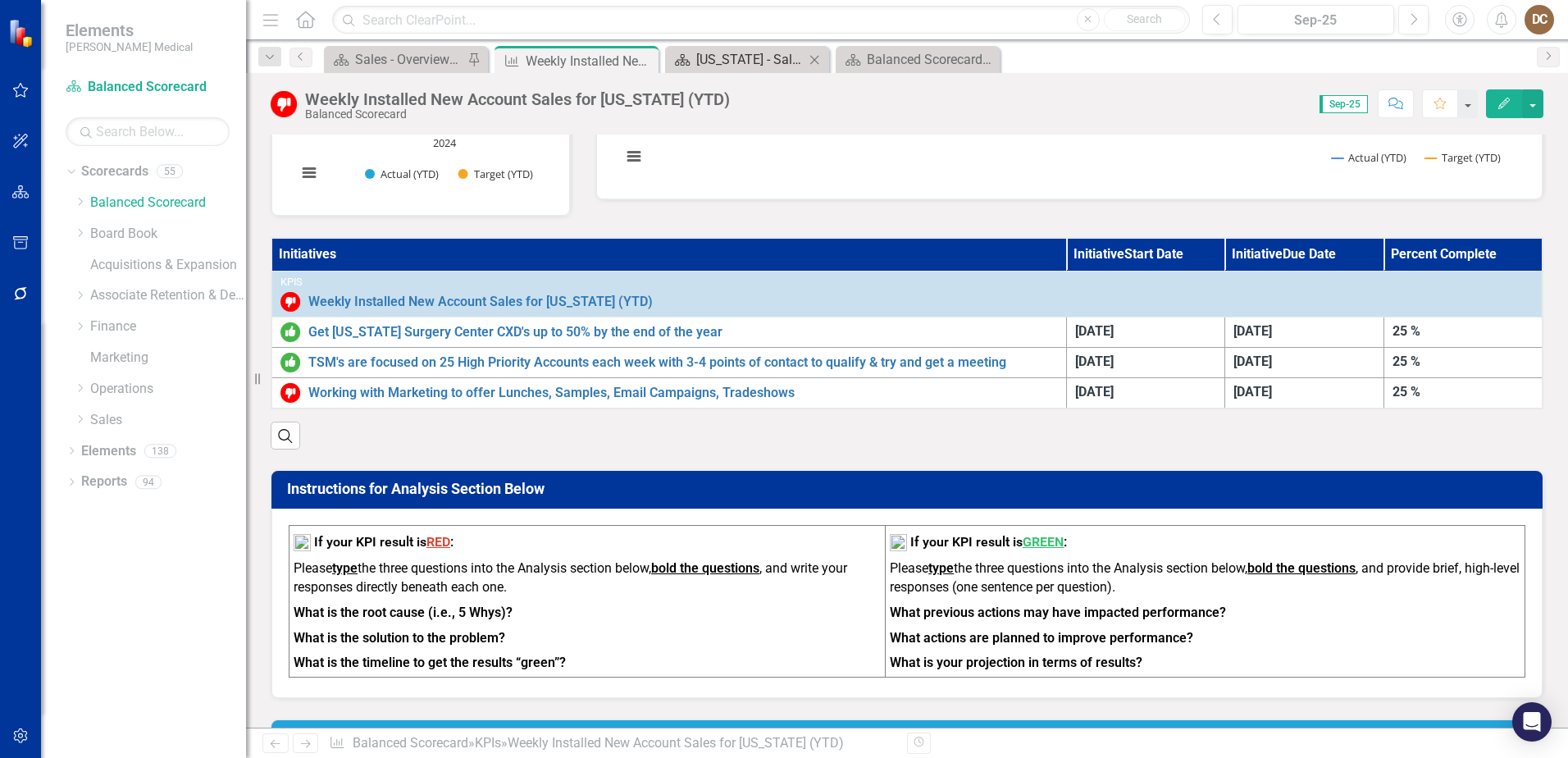
click at [731, 56] on div "[US_STATE] - Sales - Overview Dashboard" at bounding box center [750, 59] width 108 height 21
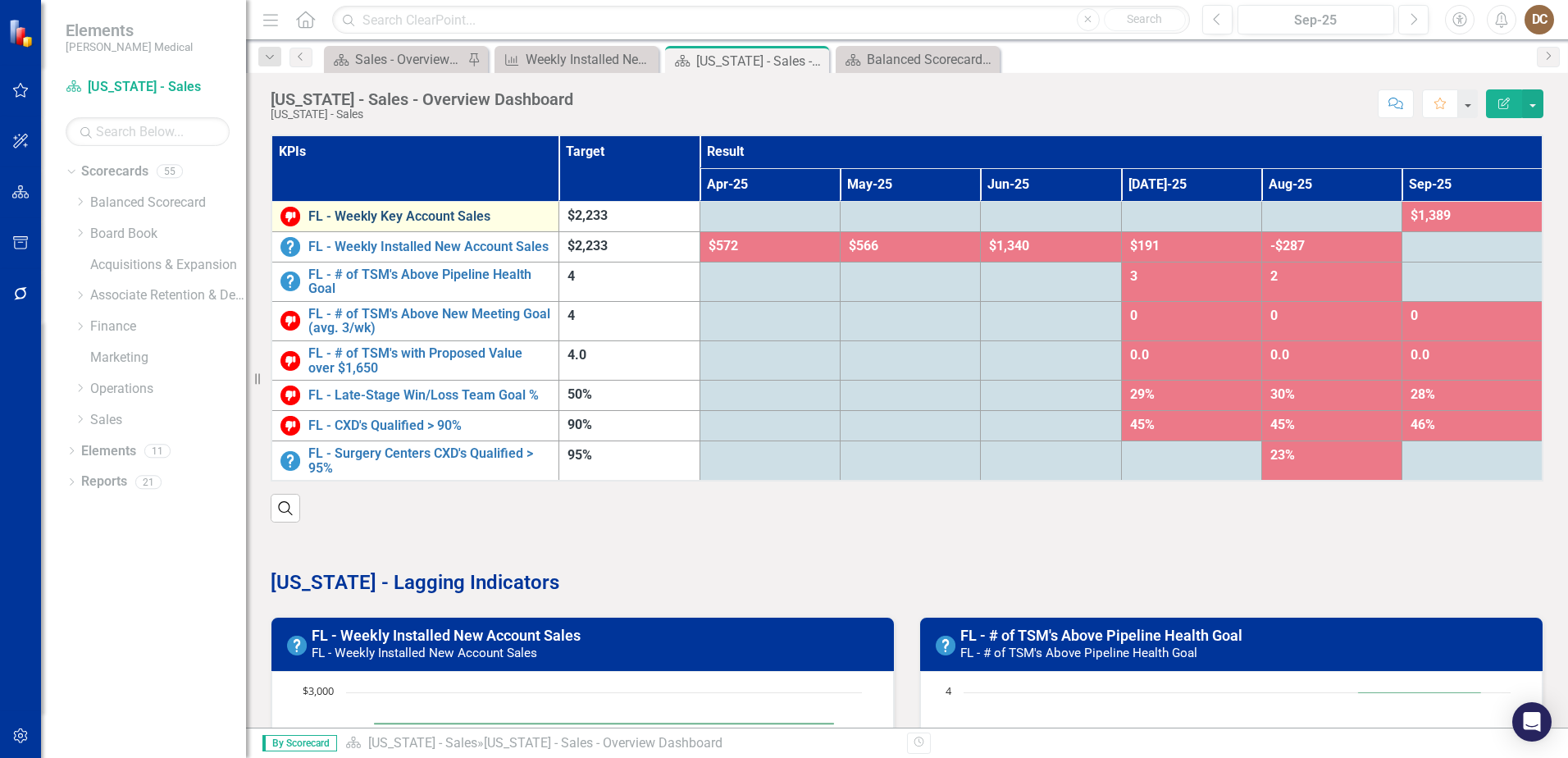
click at [405, 220] on link "FL - Weekly Key Account Sales" at bounding box center [429, 217] width 242 height 15
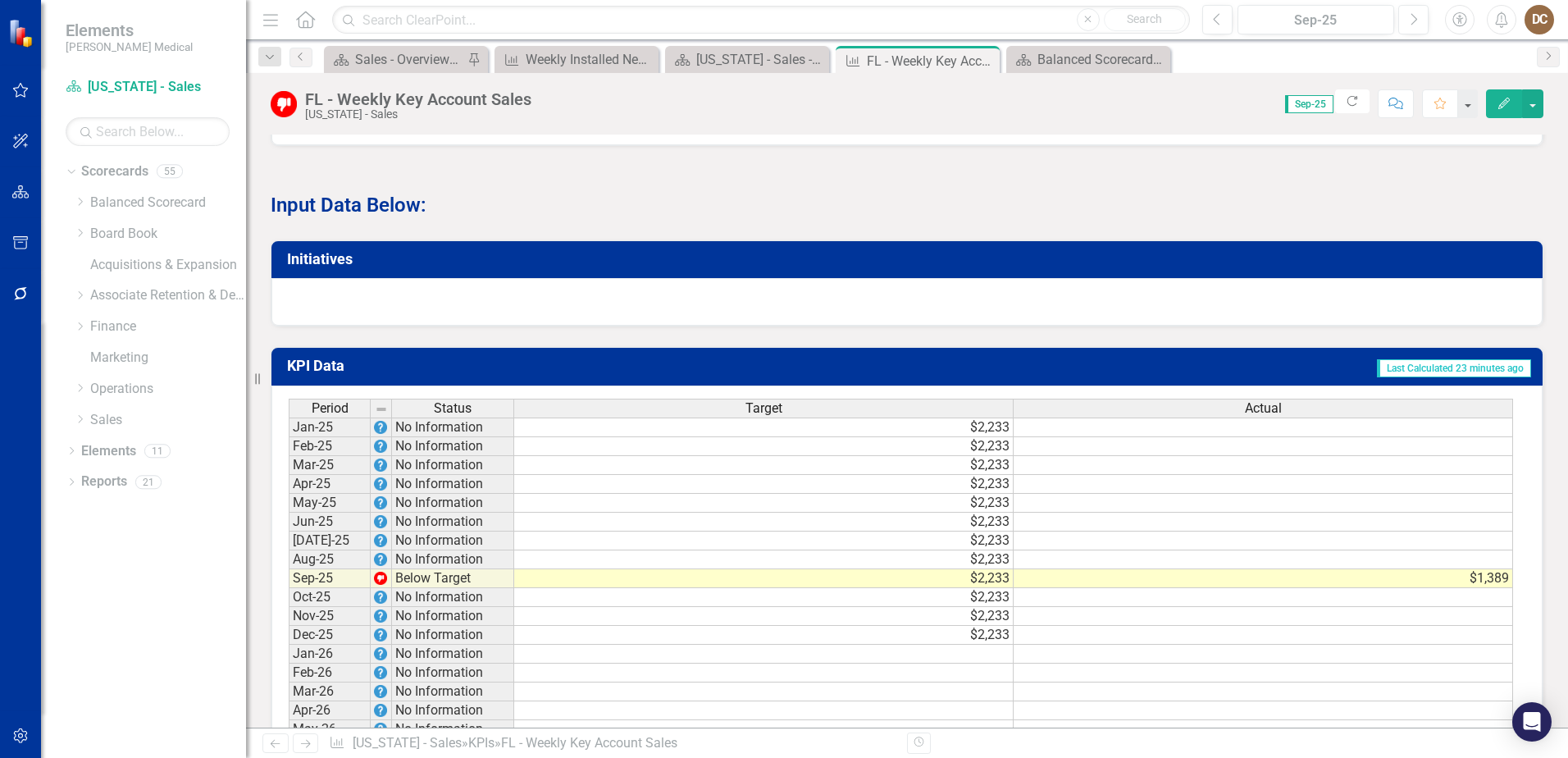
scroll to position [903, 0]
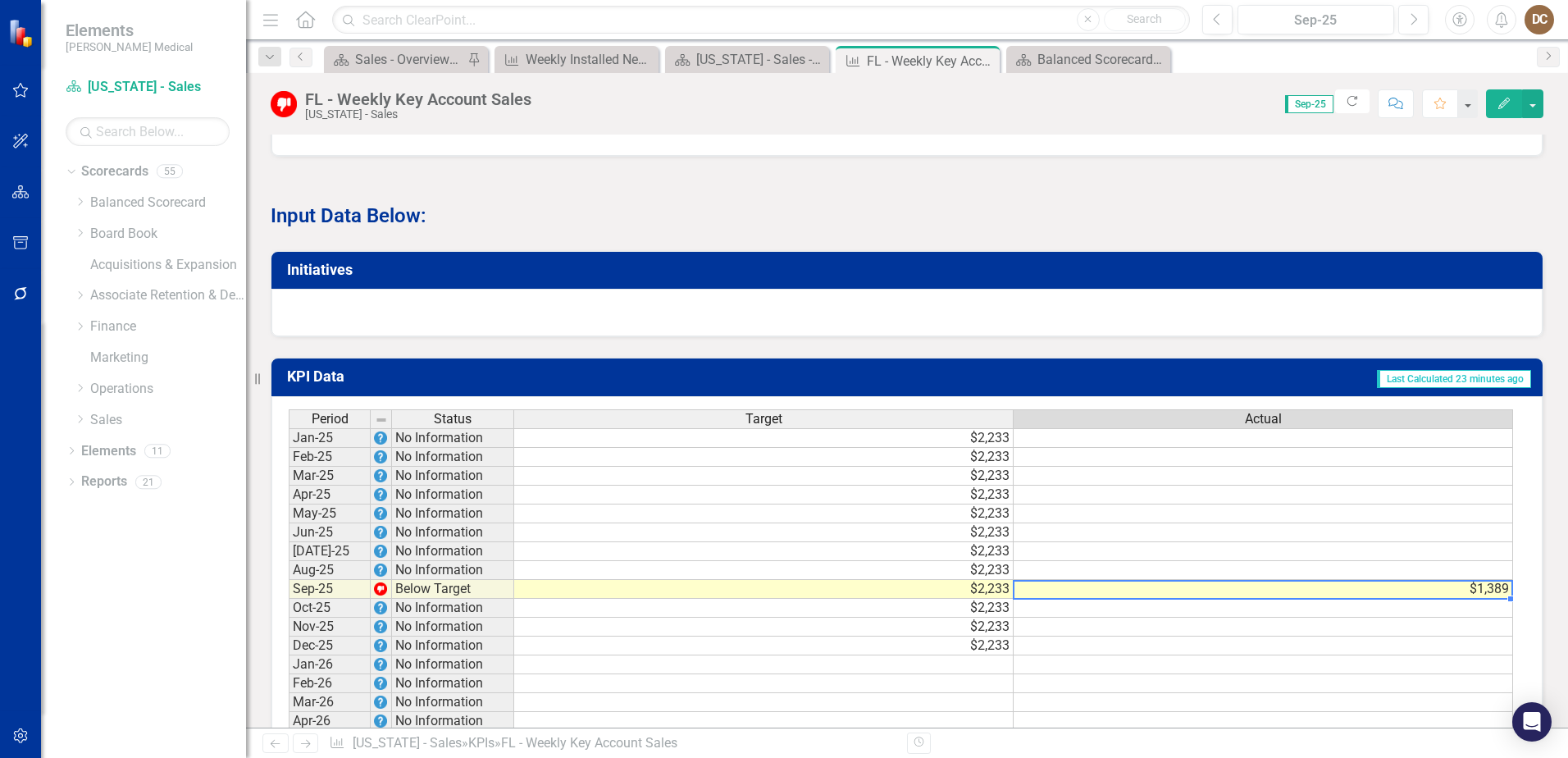
click at [1451, 599] on td "$1,389" at bounding box center [1263, 589] width 500 height 19
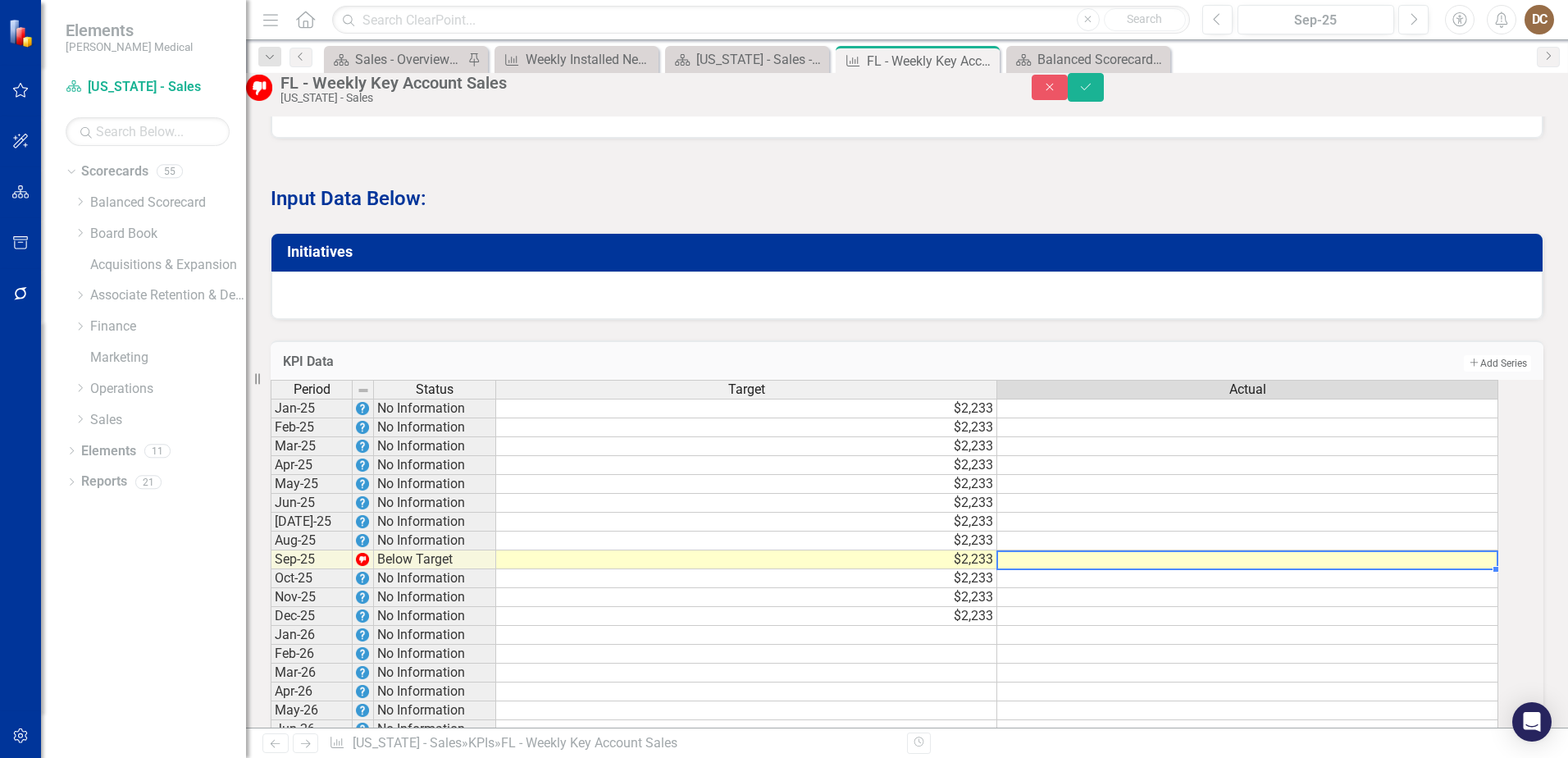
click at [996, 418] on td "$2,233" at bounding box center [746, 409] width 501 height 20
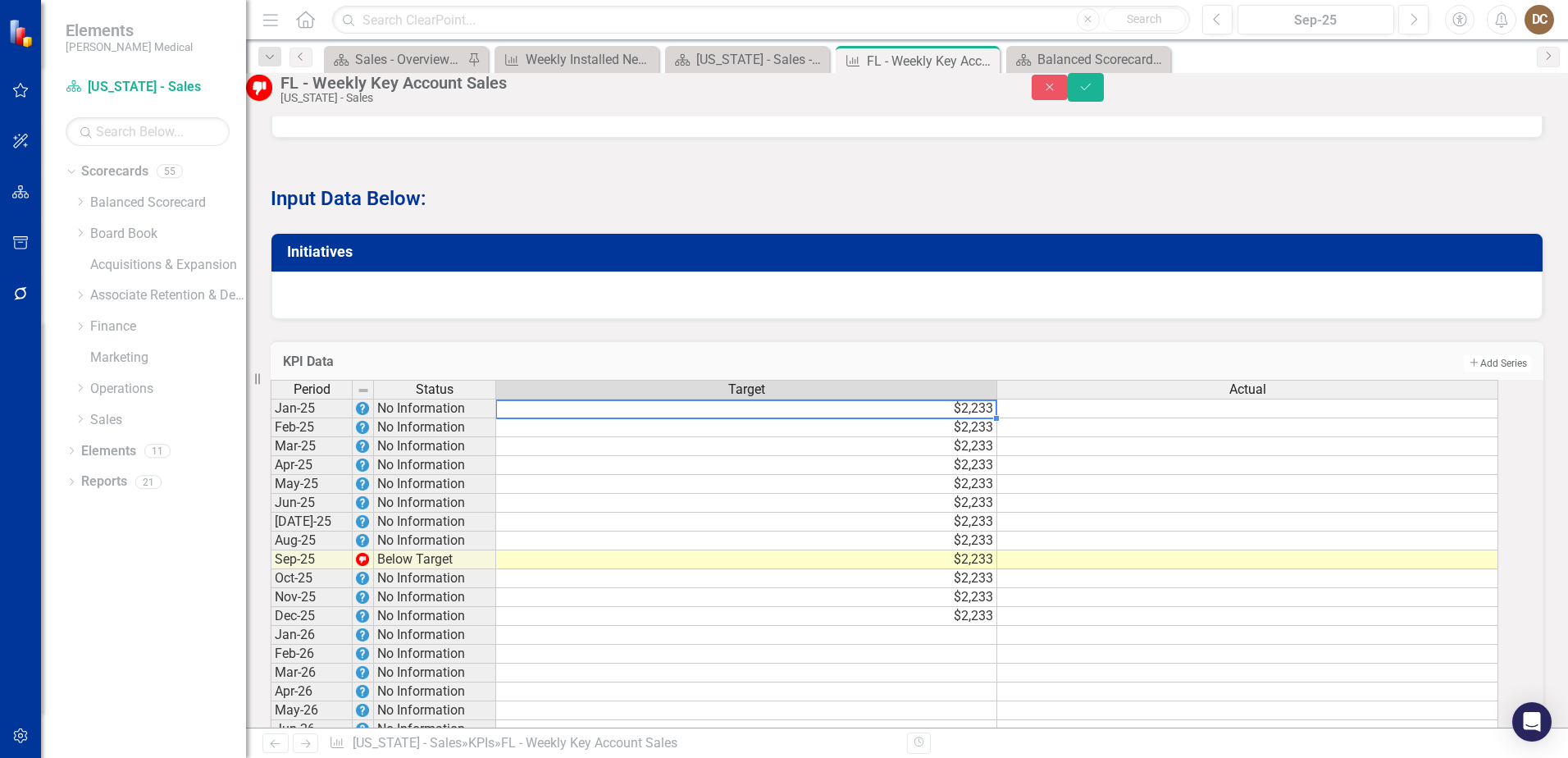
click at [985, 418] on td "$2,233" at bounding box center [746, 409] width 501 height 20
type textarea "0"
click at [984, 376] on div "KPI Data Add Add Series" at bounding box center [907, 361] width 1272 height 40
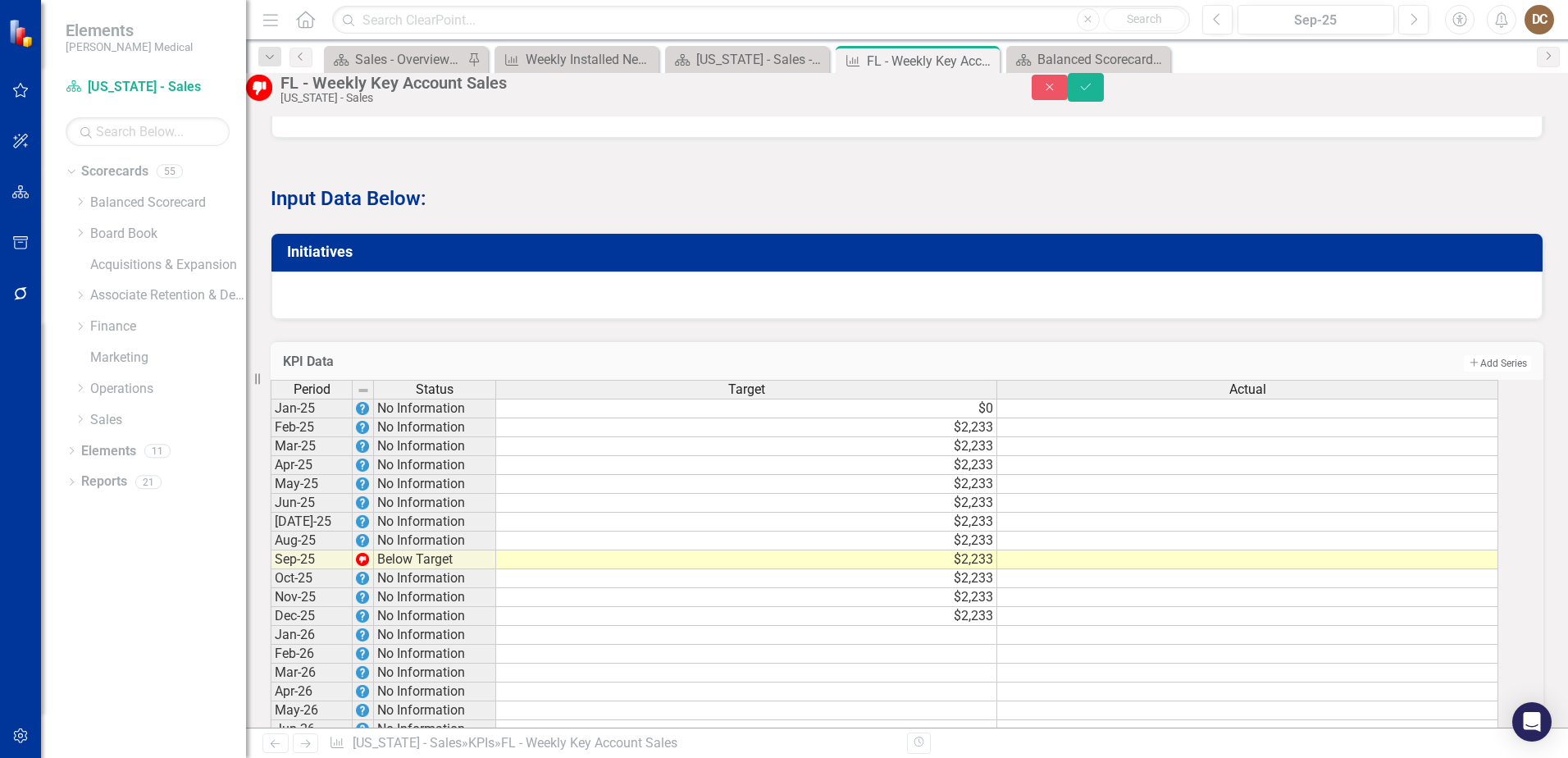
click at [998, 418] on td "$0" at bounding box center [746, 409] width 501 height 20
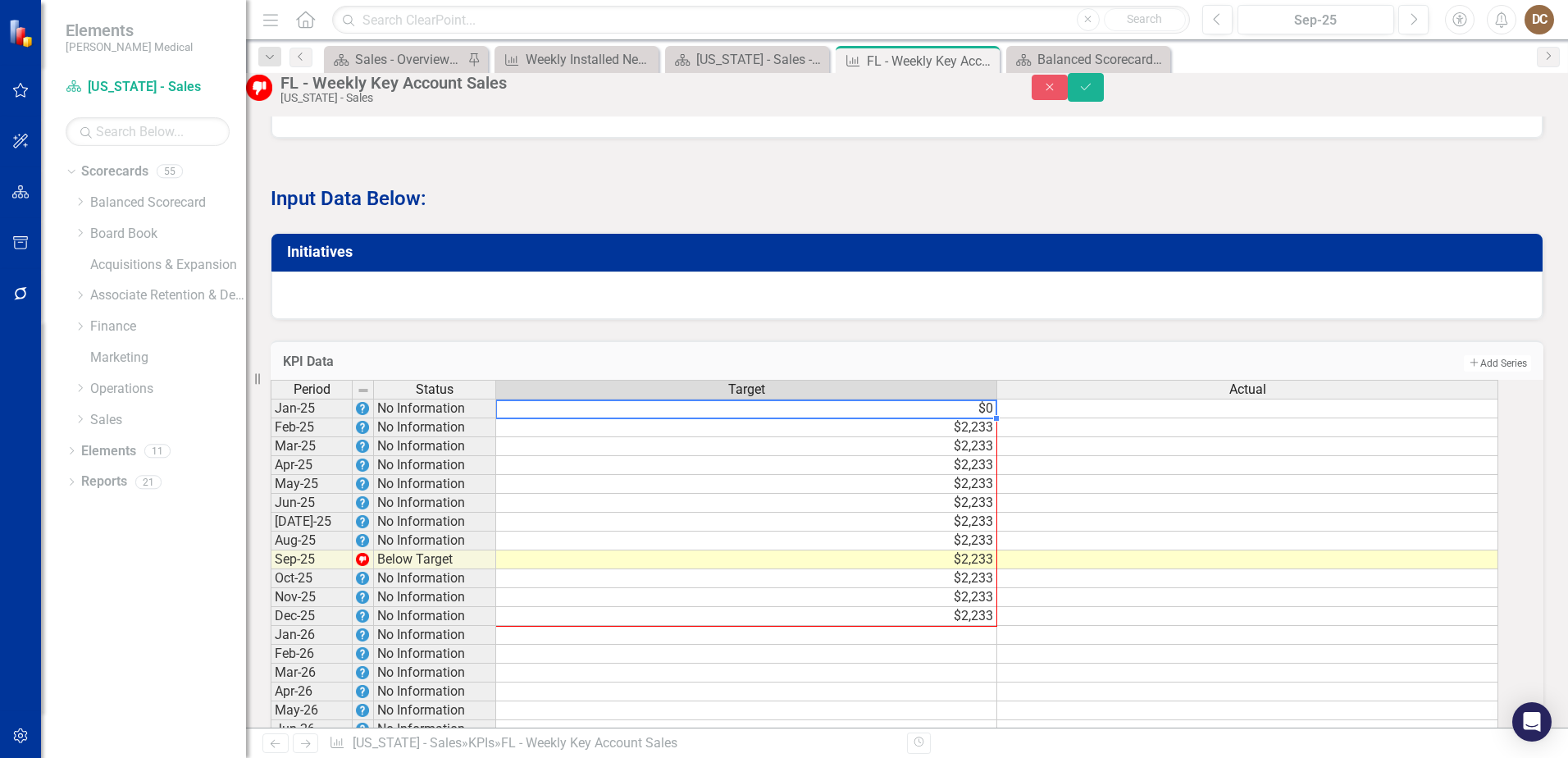
drag, startPoint x: 1014, startPoint y: 463, endPoint x: 1002, endPoint y: 669, distance: 206.3
click at [271, 669] on div "Period Status Target Actual Jan-25 No Information $0 Feb-25 No Information $2,2…" at bounding box center [271, 616] width 0 height 473
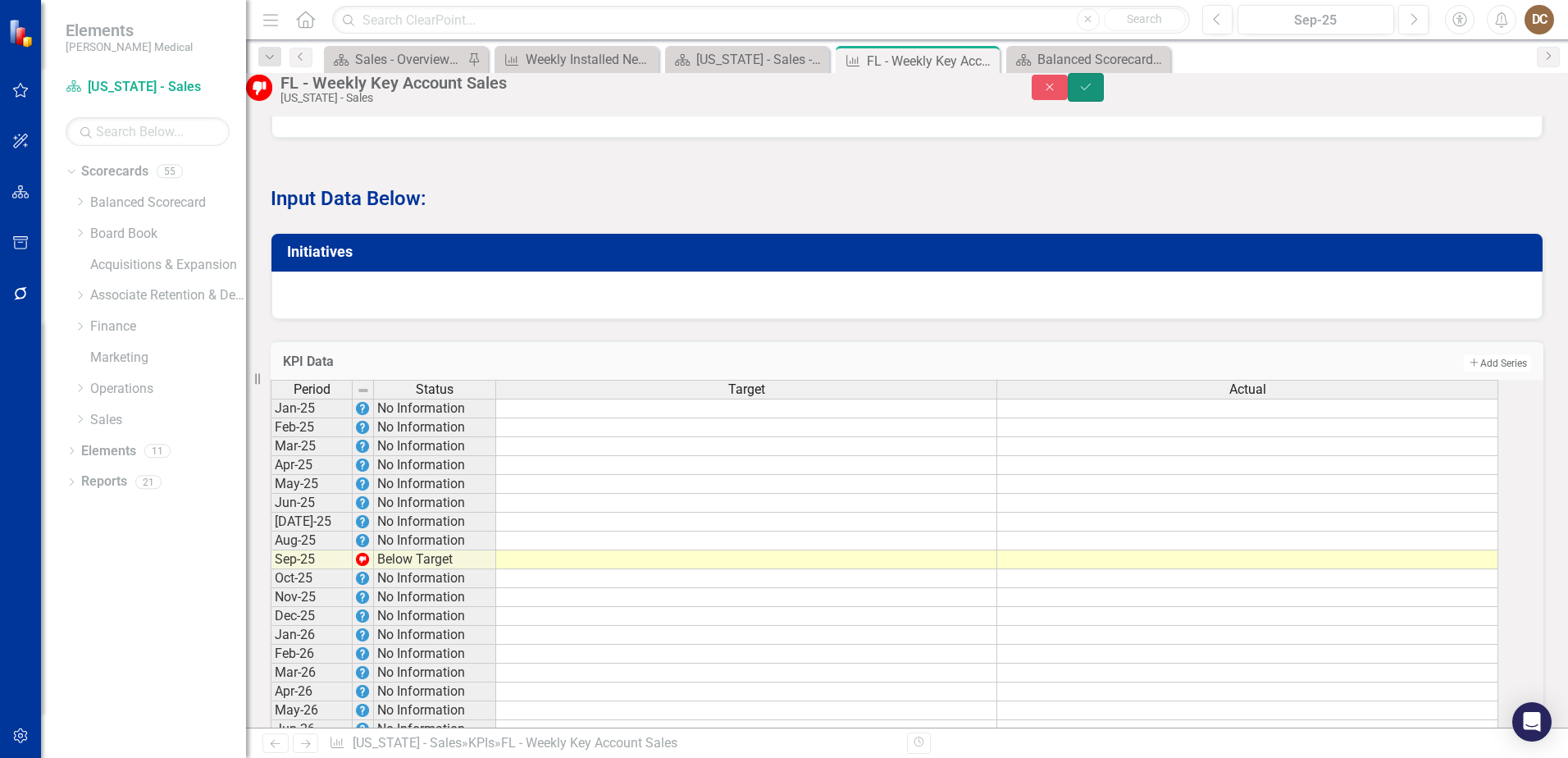
click at [1094, 92] on icon "Save" at bounding box center [1086, 87] width 15 height 11
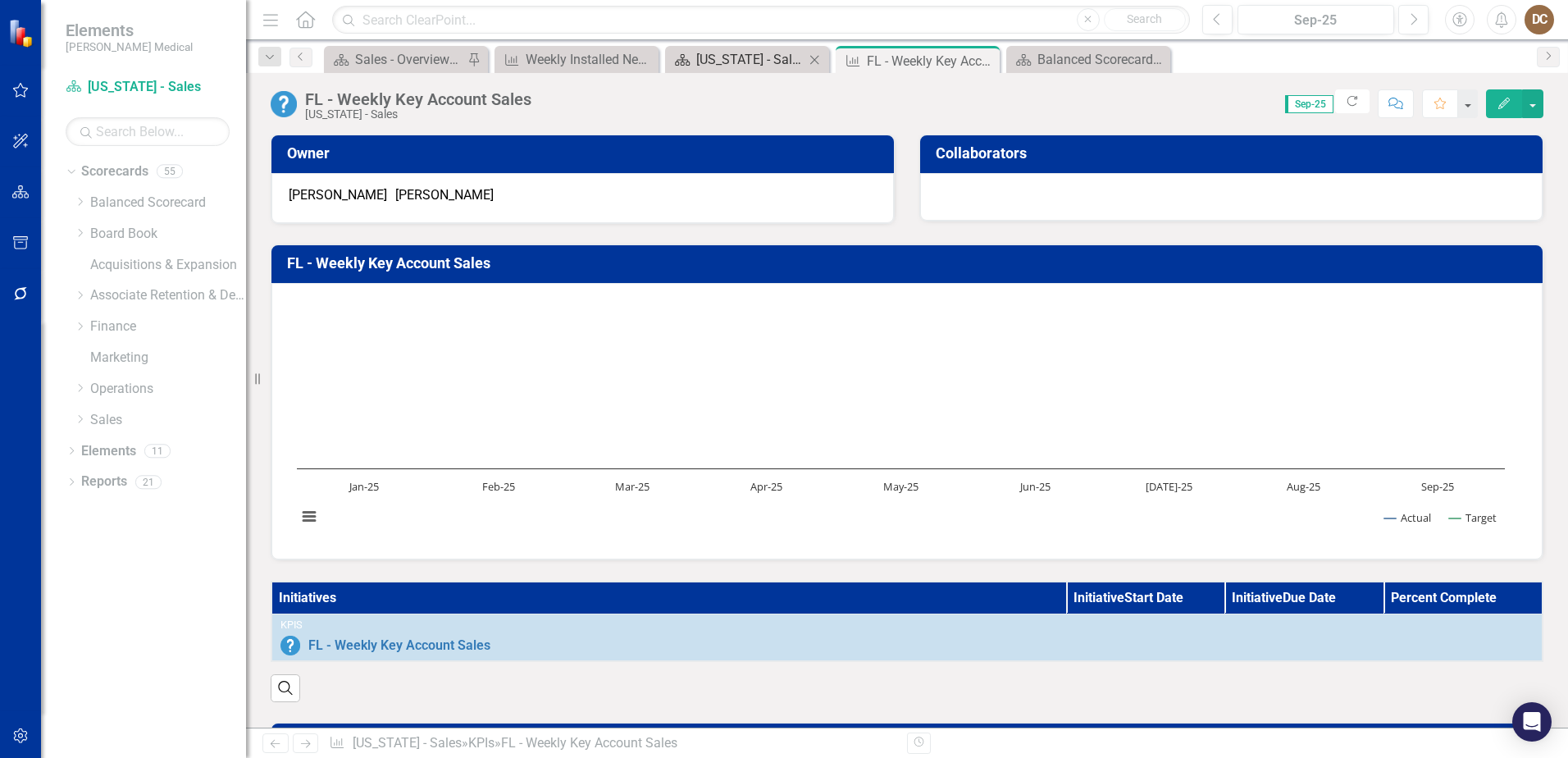
click at [737, 68] on div "[US_STATE] - Sales - Overview Dashboard" at bounding box center [750, 59] width 108 height 21
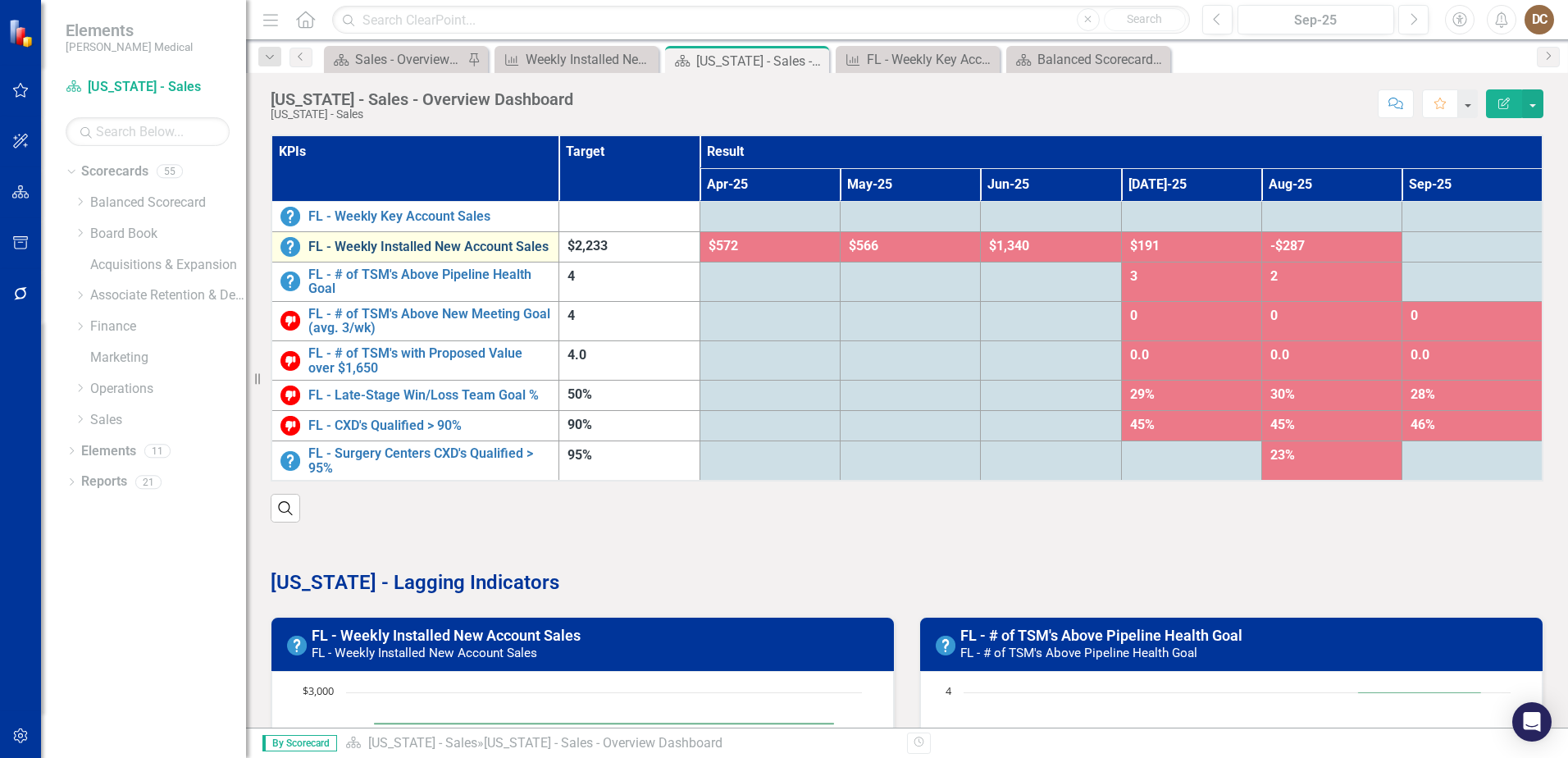
click at [462, 245] on link "FL - Weekly Installed New Account Sales" at bounding box center [429, 247] width 242 height 15
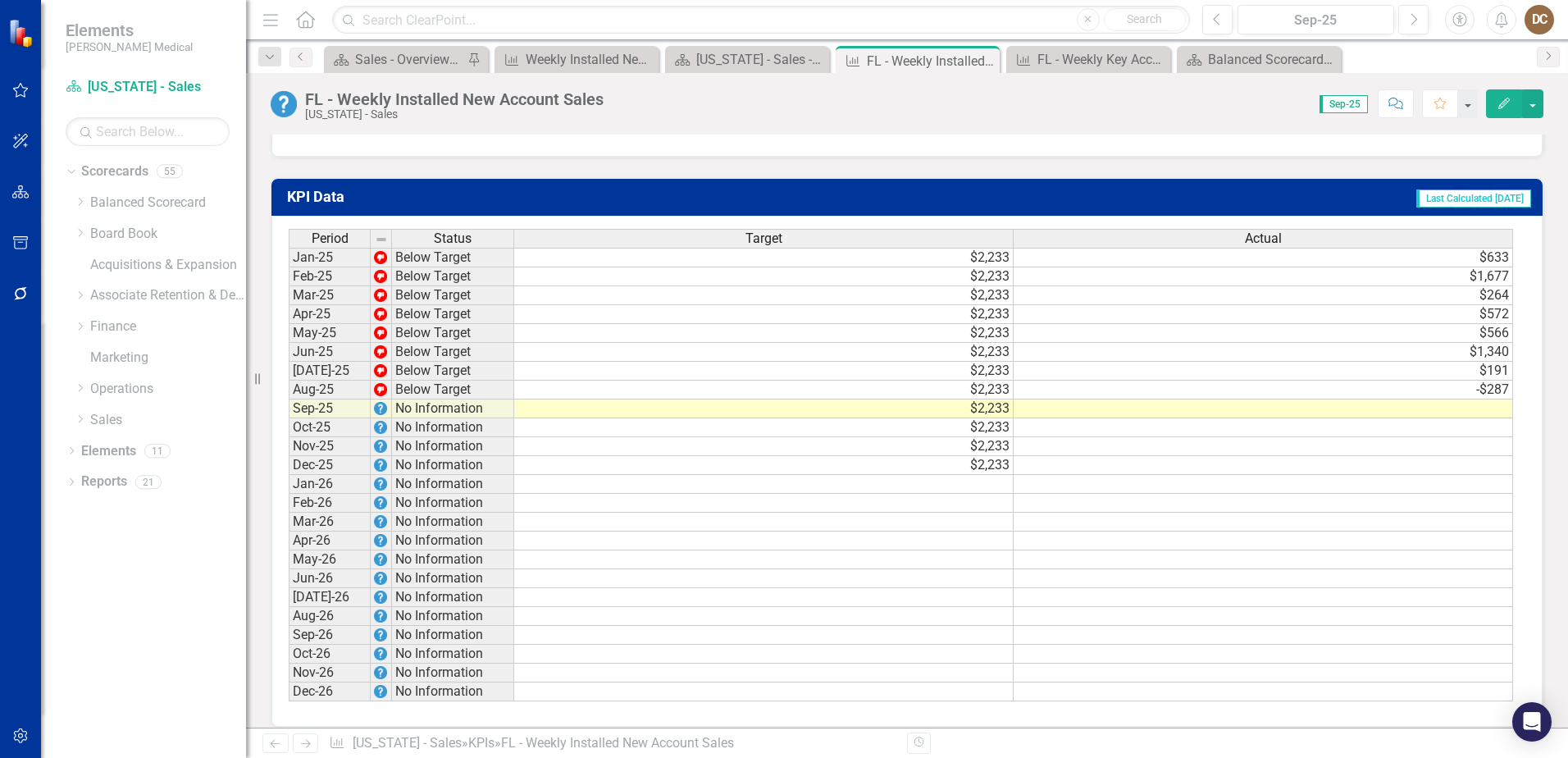
scroll to position [1657, 0]
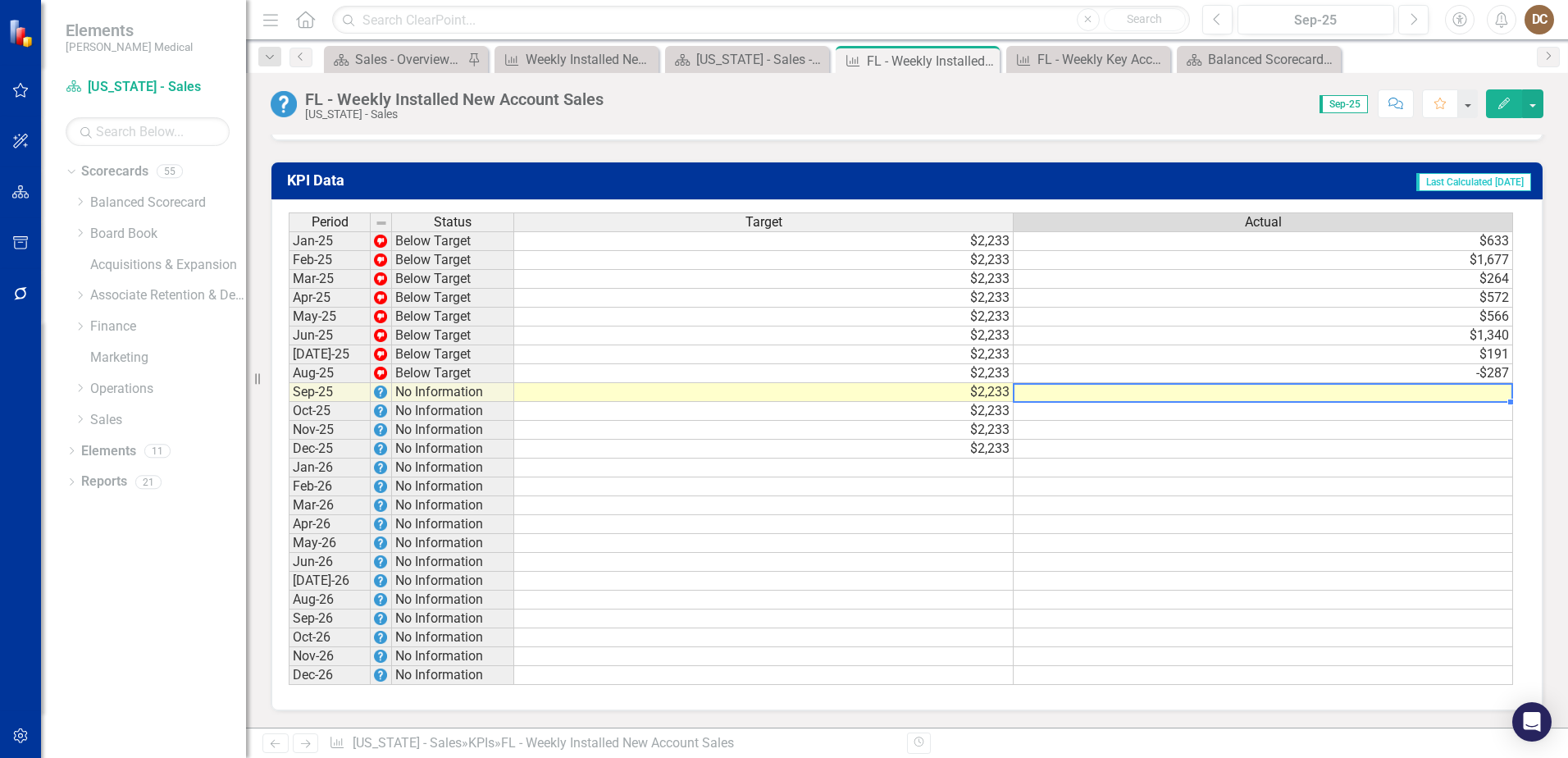
click at [1506, 393] on td at bounding box center [1263, 393] width 500 height 19
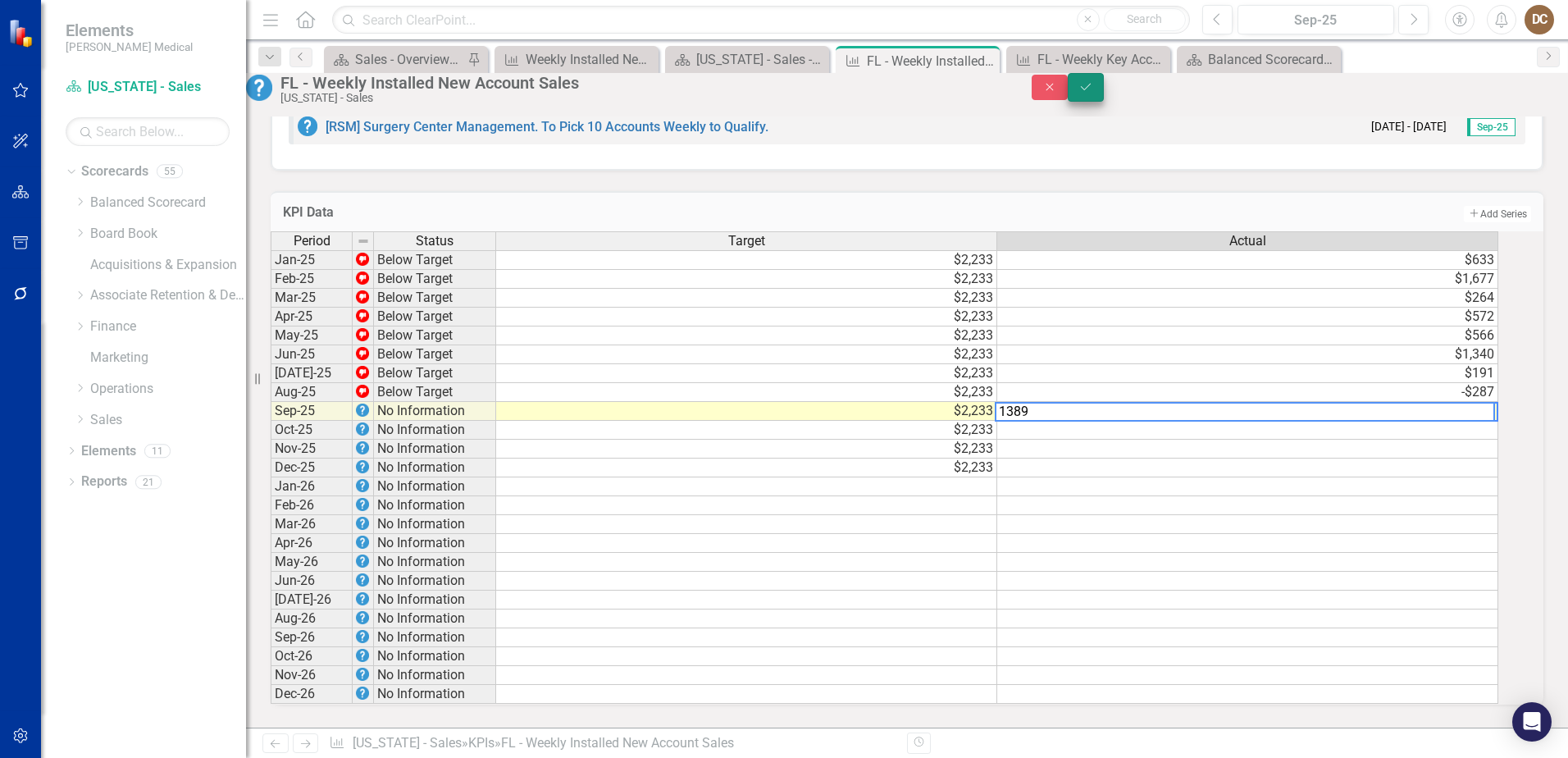
type textarea "1389"
click at [1104, 97] on button "Save" at bounding box center [1086, 88] width 36 height 28
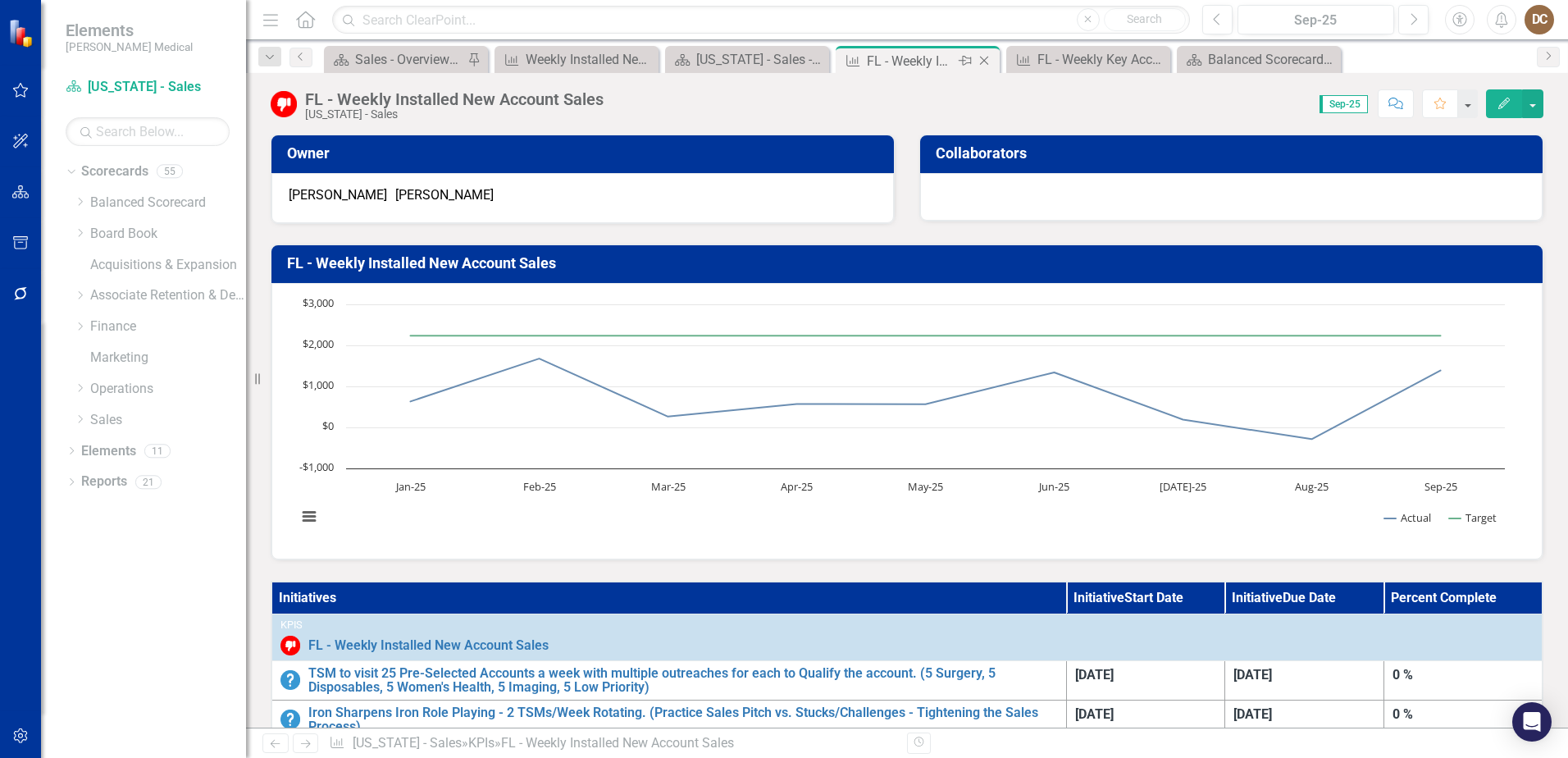
click at [987, 61] on icon "Close" at bounding box center [984, 61] width 16 height 13
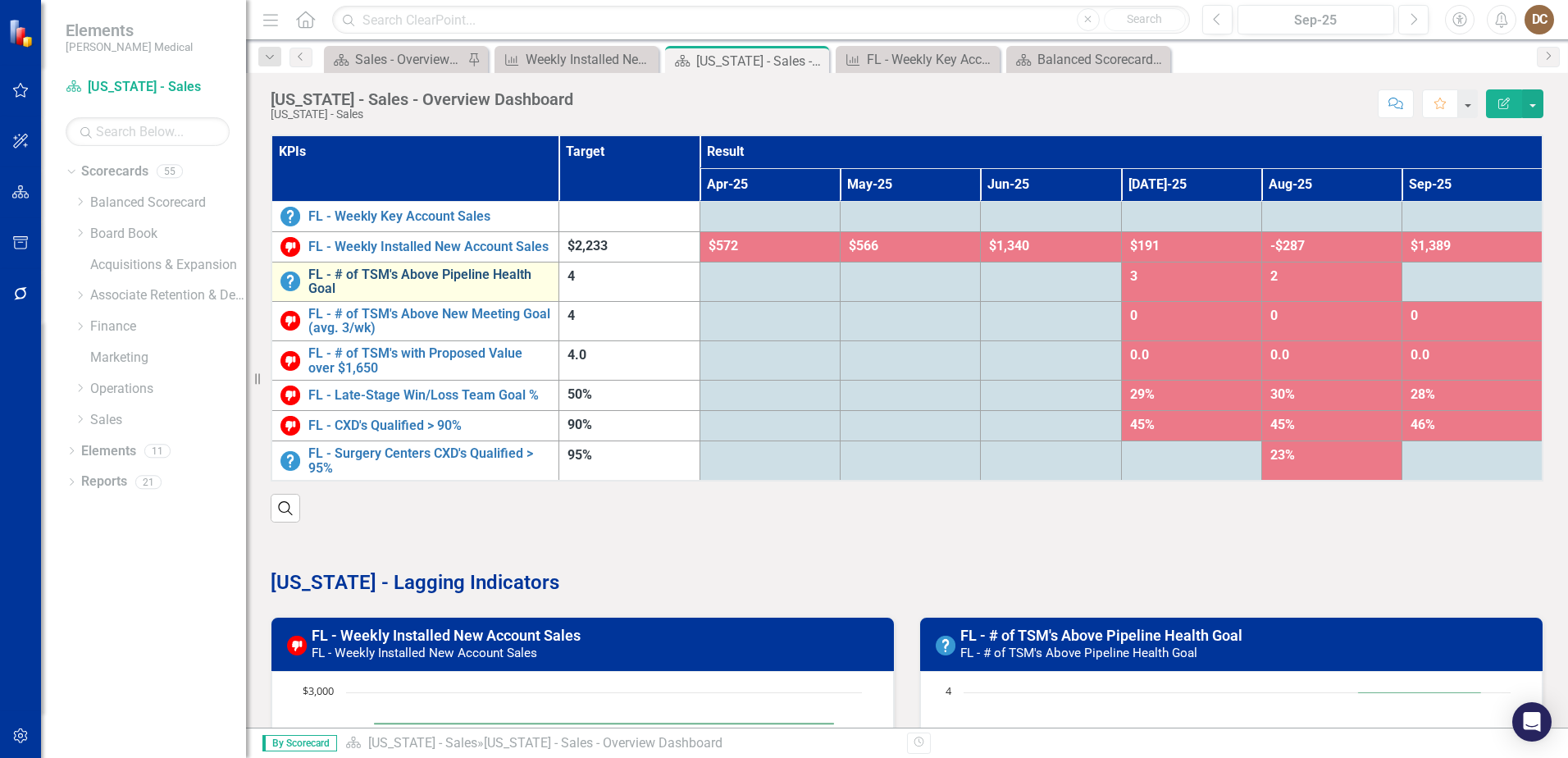
click at [408, 274] on link "FL - # of TSM's Above Pipeline Health Goal" at bounding box center [429, 282] width 242 height 28
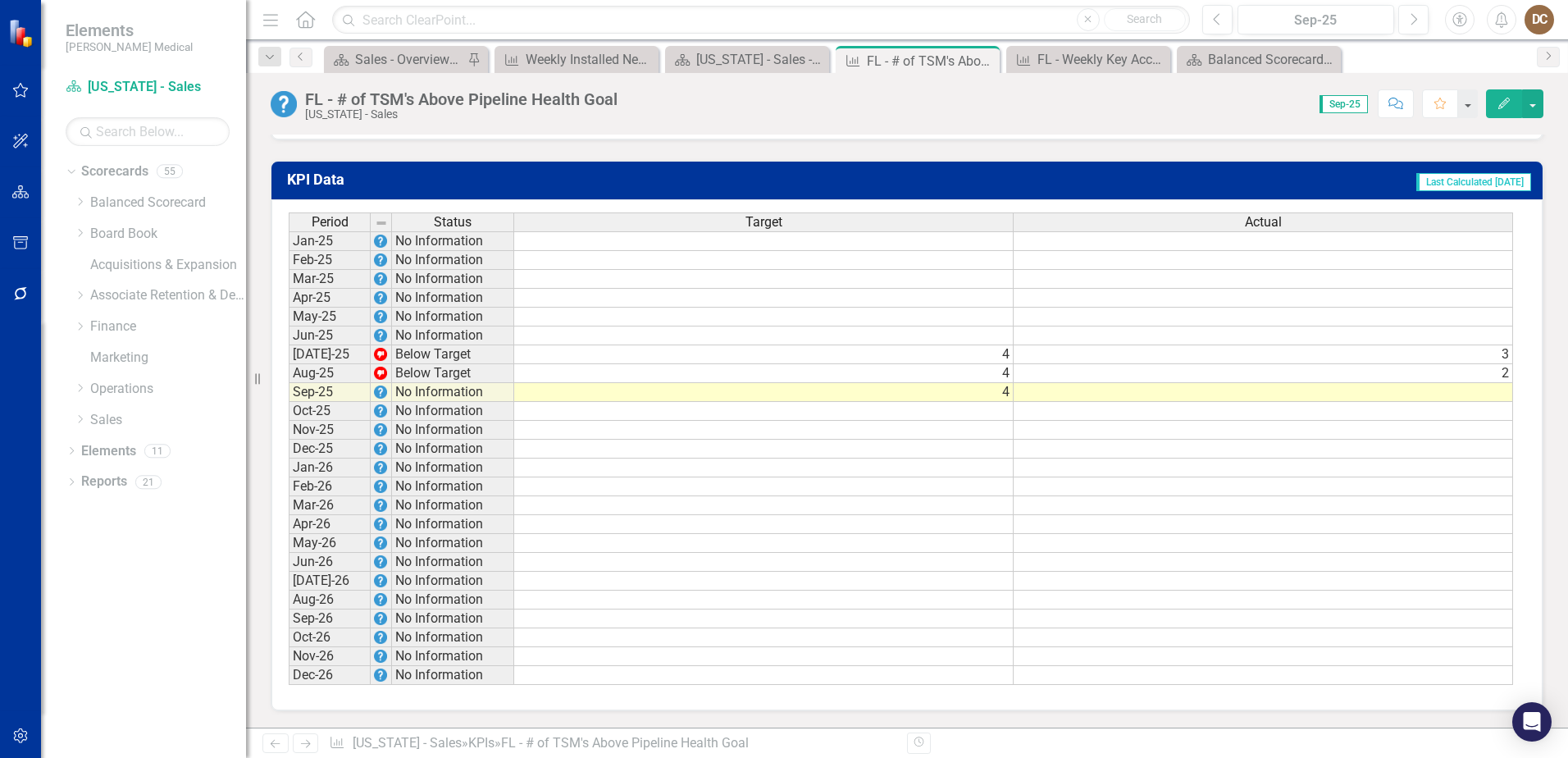
scroll to position [1115, 0]
click at [1465, 399] on td at bounding box center [1263, 393] width 500 height 19
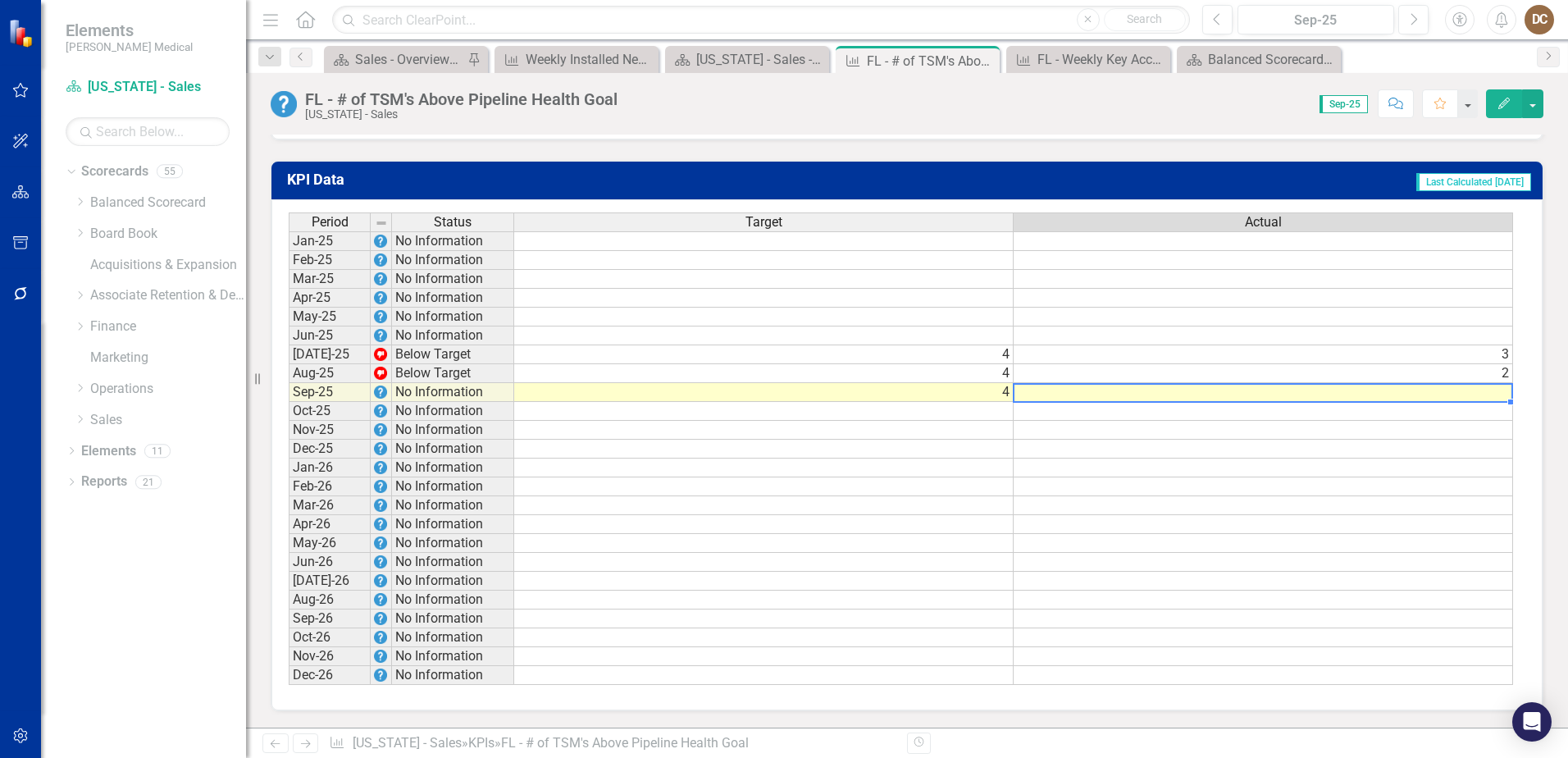
click at [1465, 399] on td at bounding box center [1263, 393] width 500 height 19
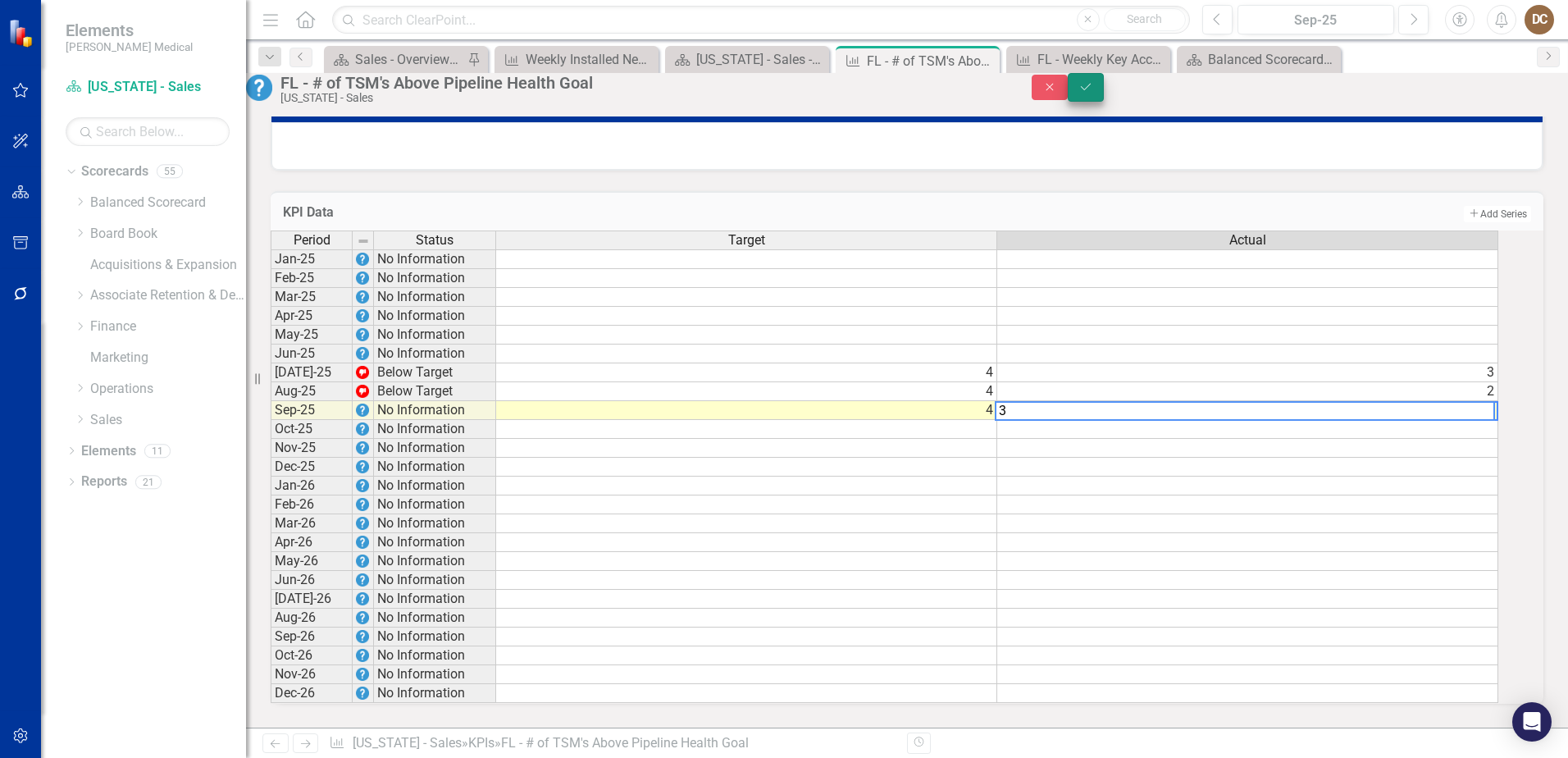
type textarea "3"
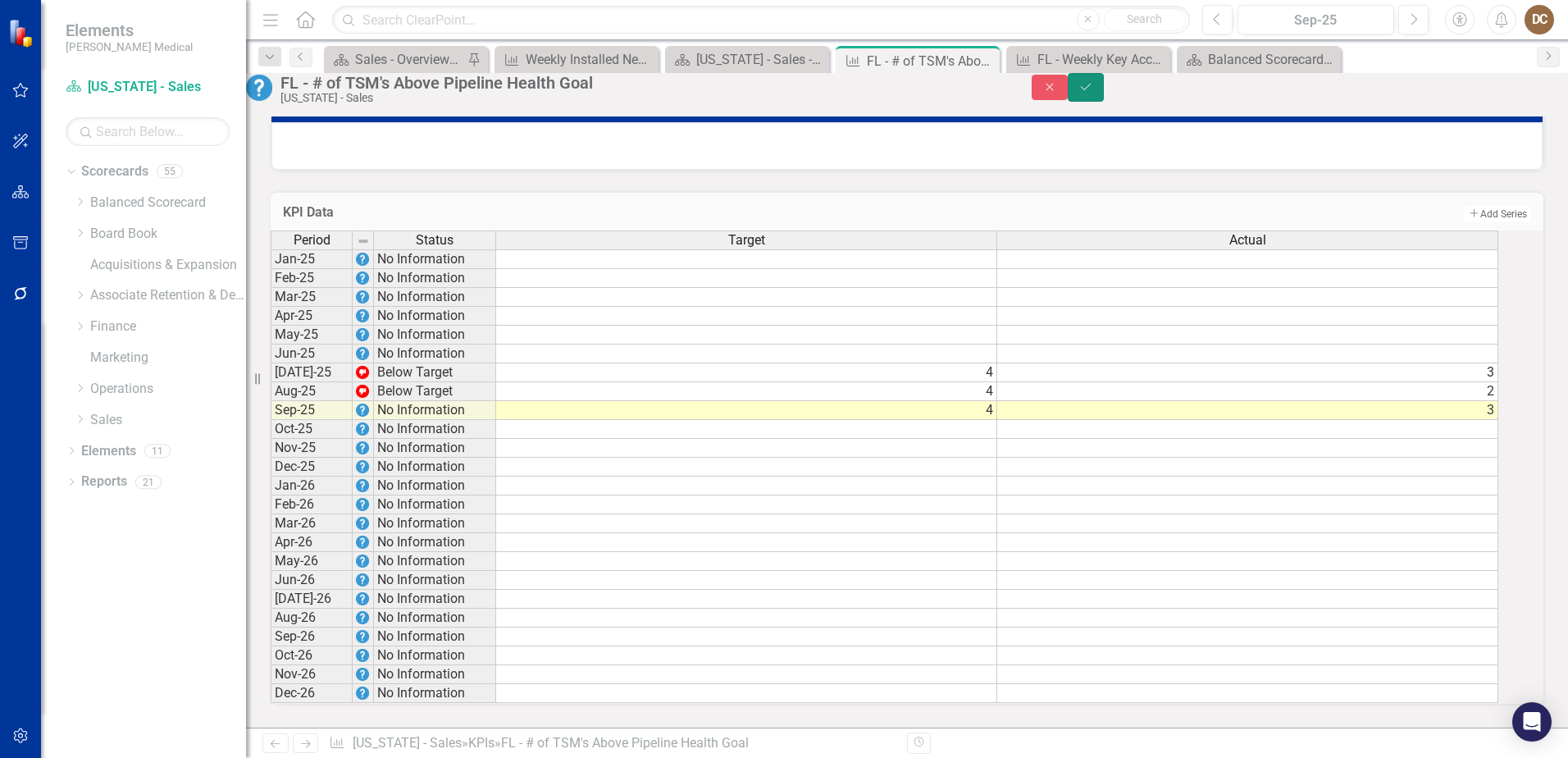
click at [1104, 89] on button "Save" at bounding box center [1086, 88] width 36 height 28
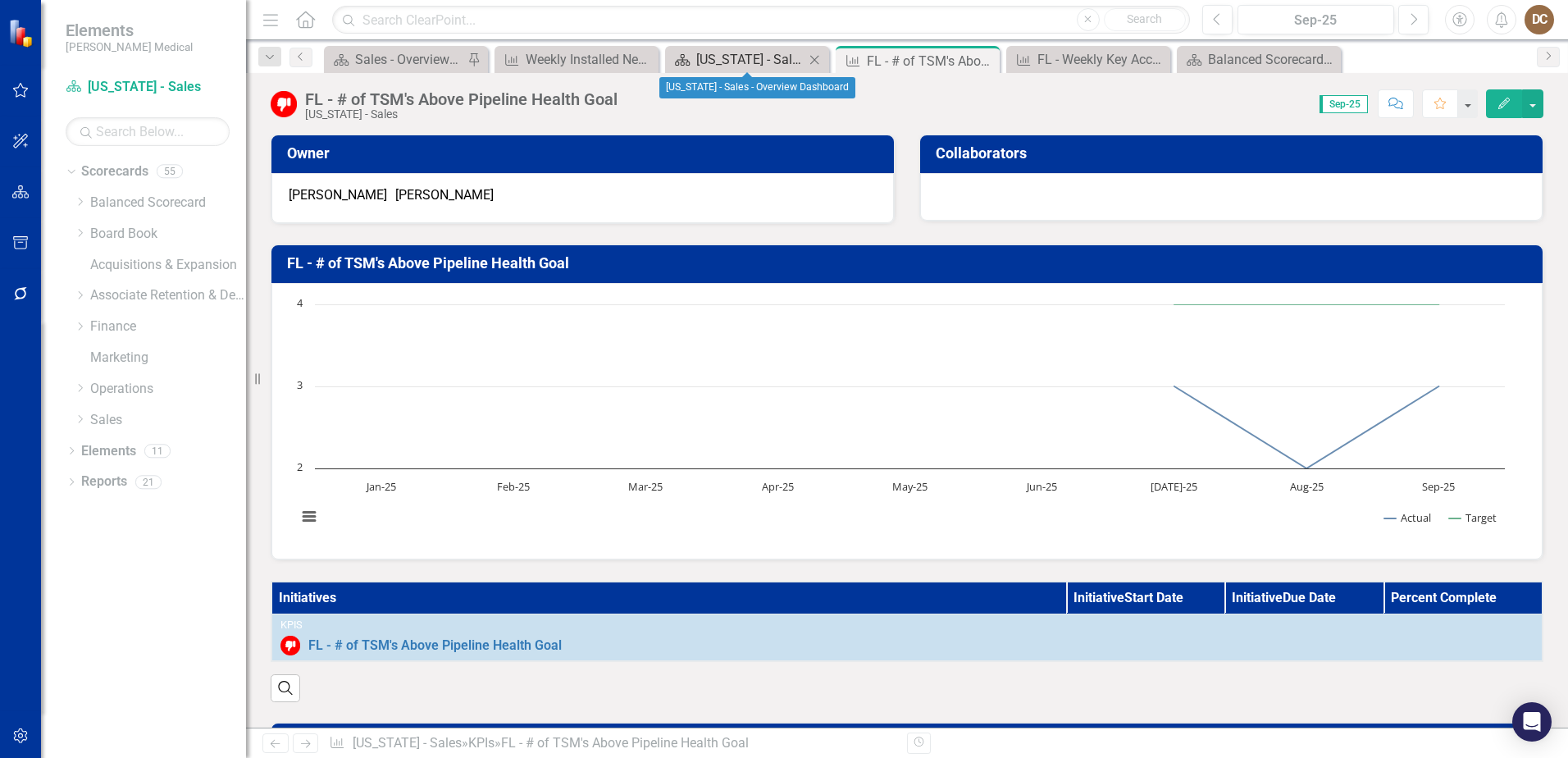
click at [772, 64] on div "[US_STATE] - Sales - Overview Dashboard" at bounding box center [750, 59] width 108 height 21
